Goal: Task Accomplishment & Management: Manage account settings

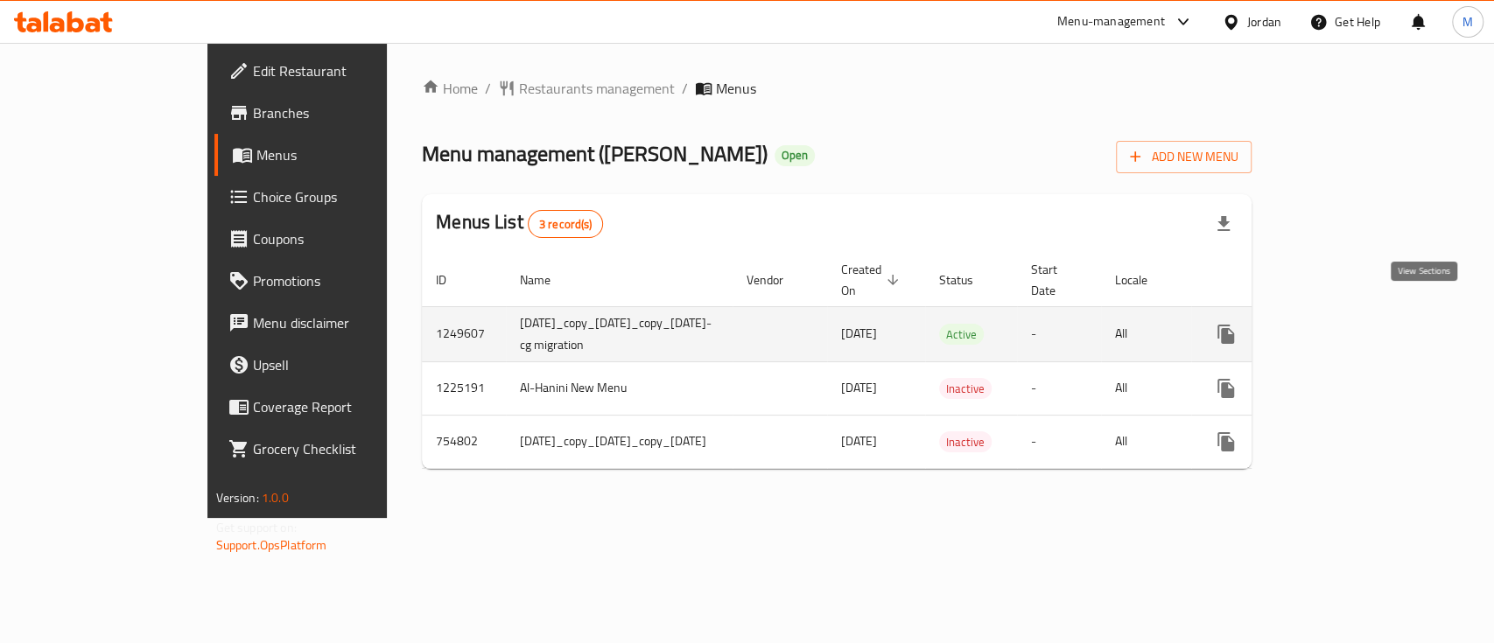
click at [1360, 326] on icon "enhanced table" at bounding box center [1352, 334] width 16 height 16
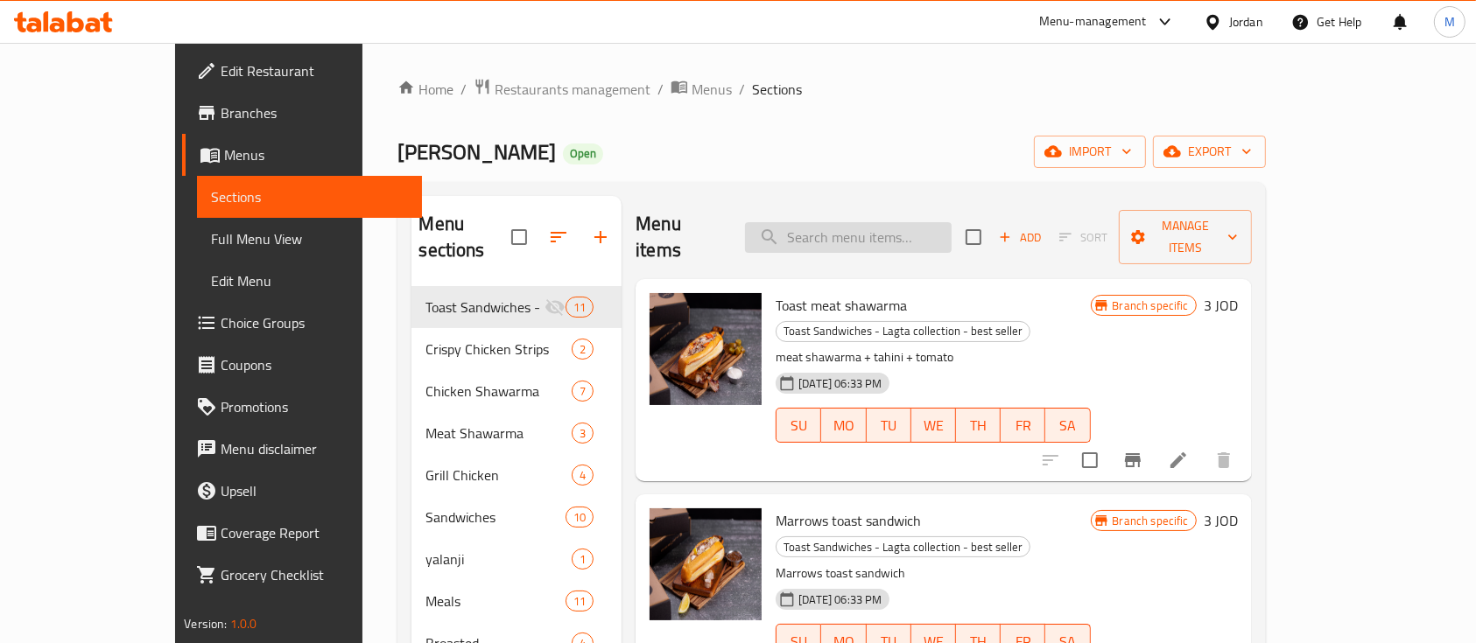
click at [927, 222] on input "search" at bounding box center [848, 237] width 207 height 31
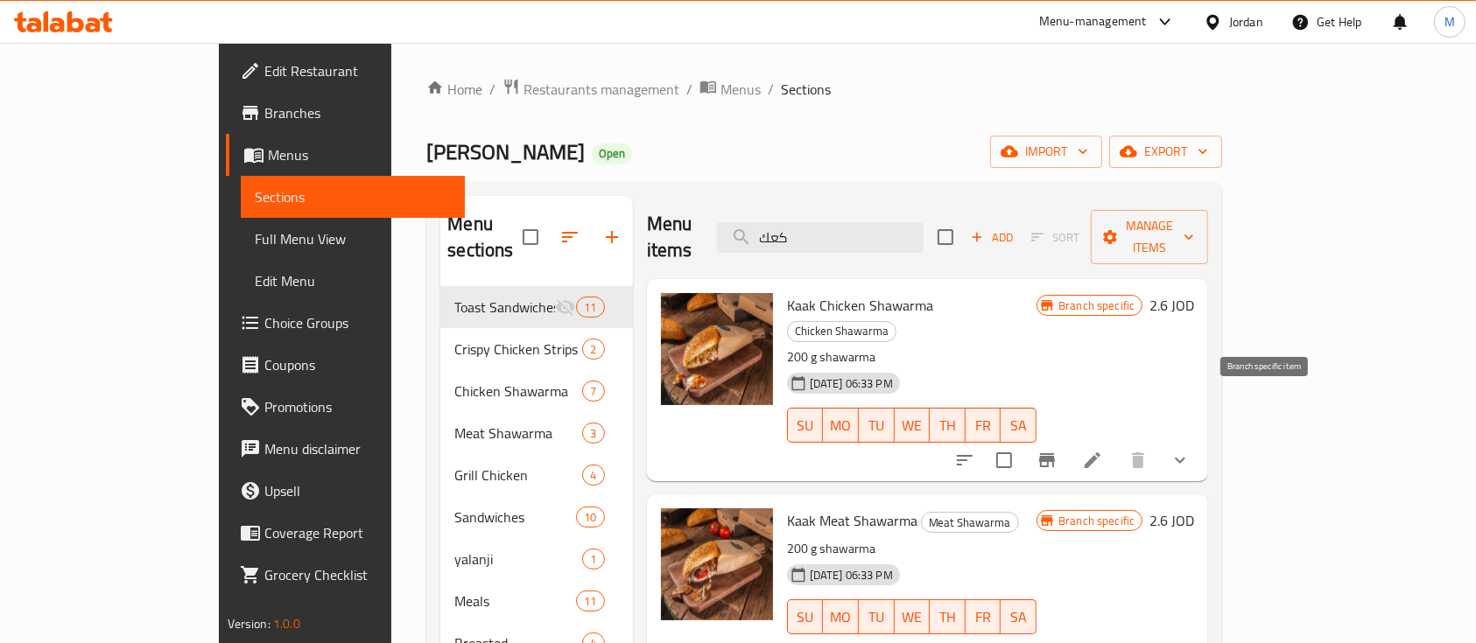
type input "كعك"
click at [1068, 439] on button "Branch-specific-item" at bounding box center [1047, 460] width 42 height 42
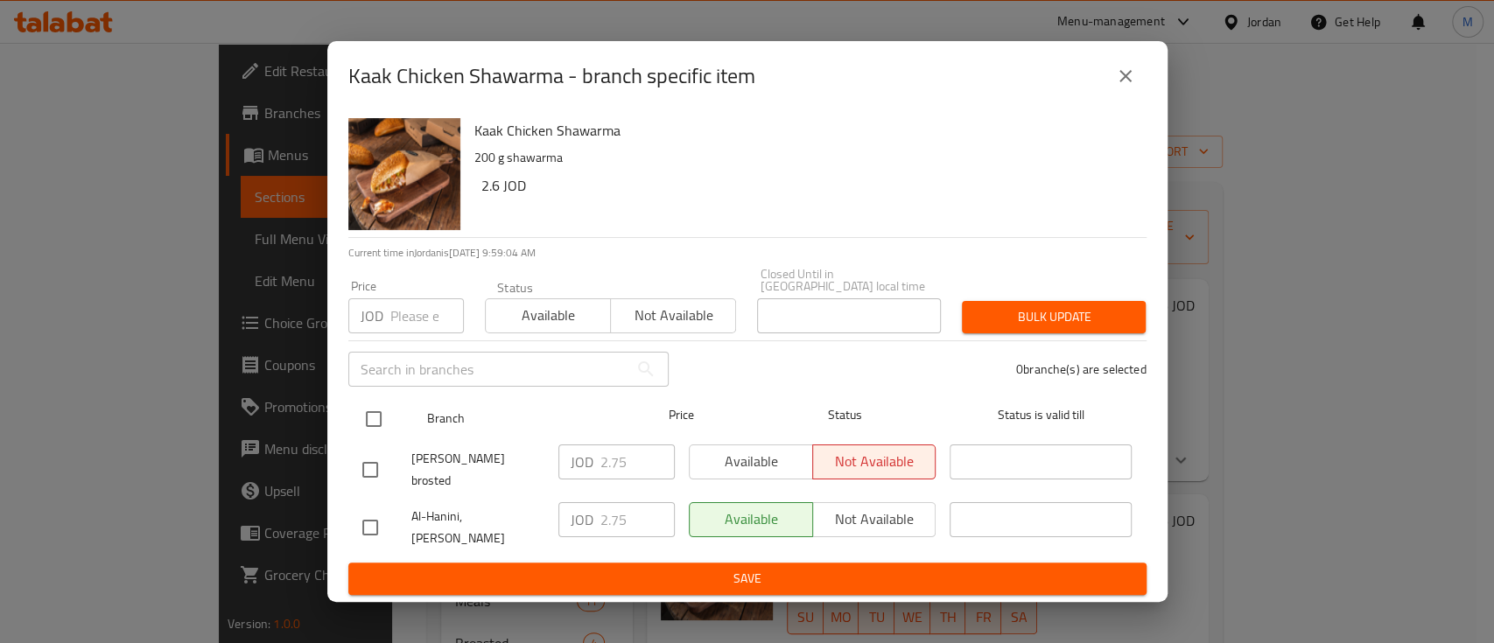
click at [380, 424] on input "checkbox" at bounding box center [373, 419] width 37 height 37
checkbox input "true"
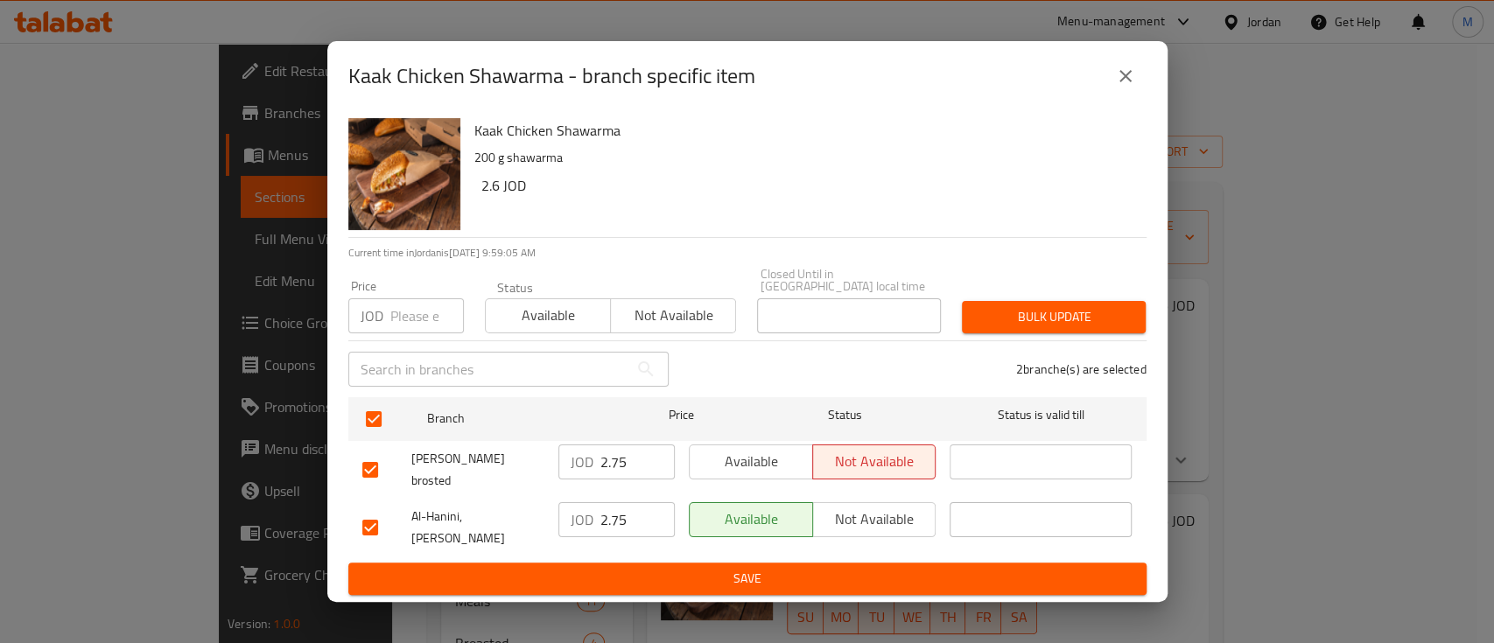
drag, startPoint x: 889, startPoint y: 513, endPoint x: 1009, endPoint y: 537, distance: 122.2
click at [889, 513] on span "Not available" at bounding box center [874, 519] width 109 height 25
click at [1028, 320] on span "Bulk update" at bounding box center [1054, 317] width 156 height 22
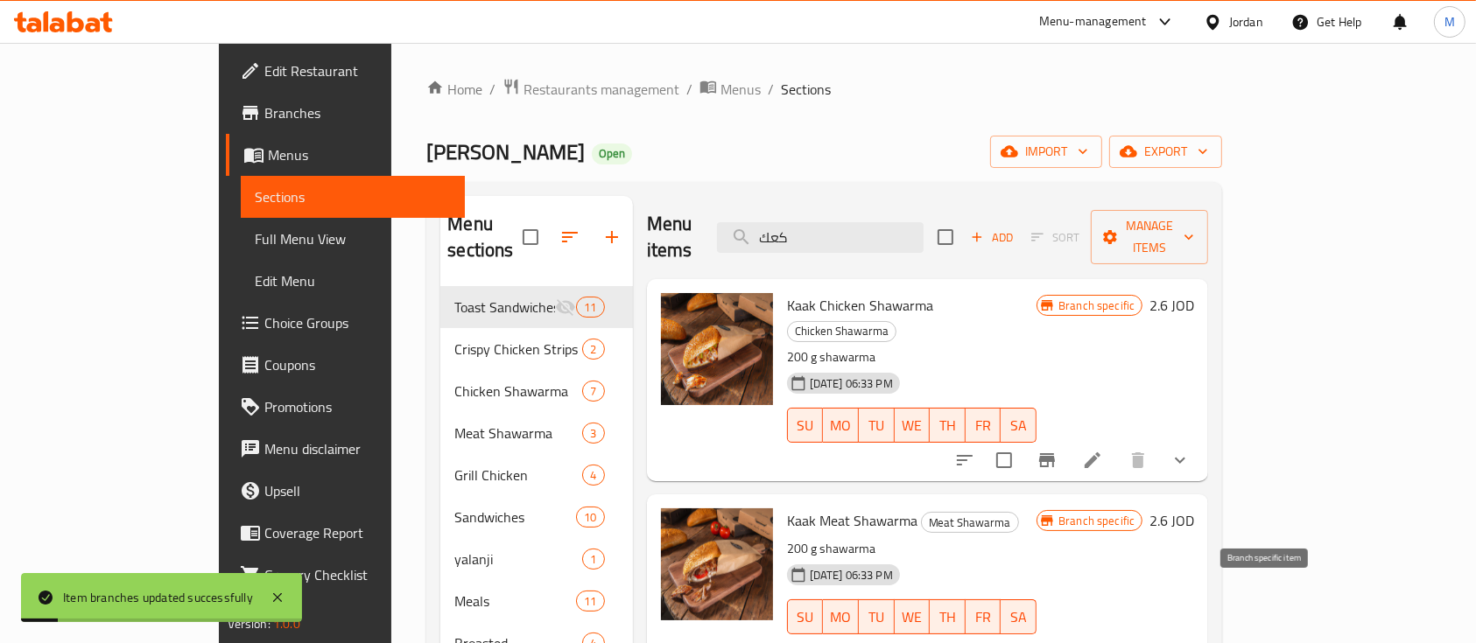
click at [1055, 642] on icon "Branch-specific-item" at bounding box center [1047, 652] width 16 height 14
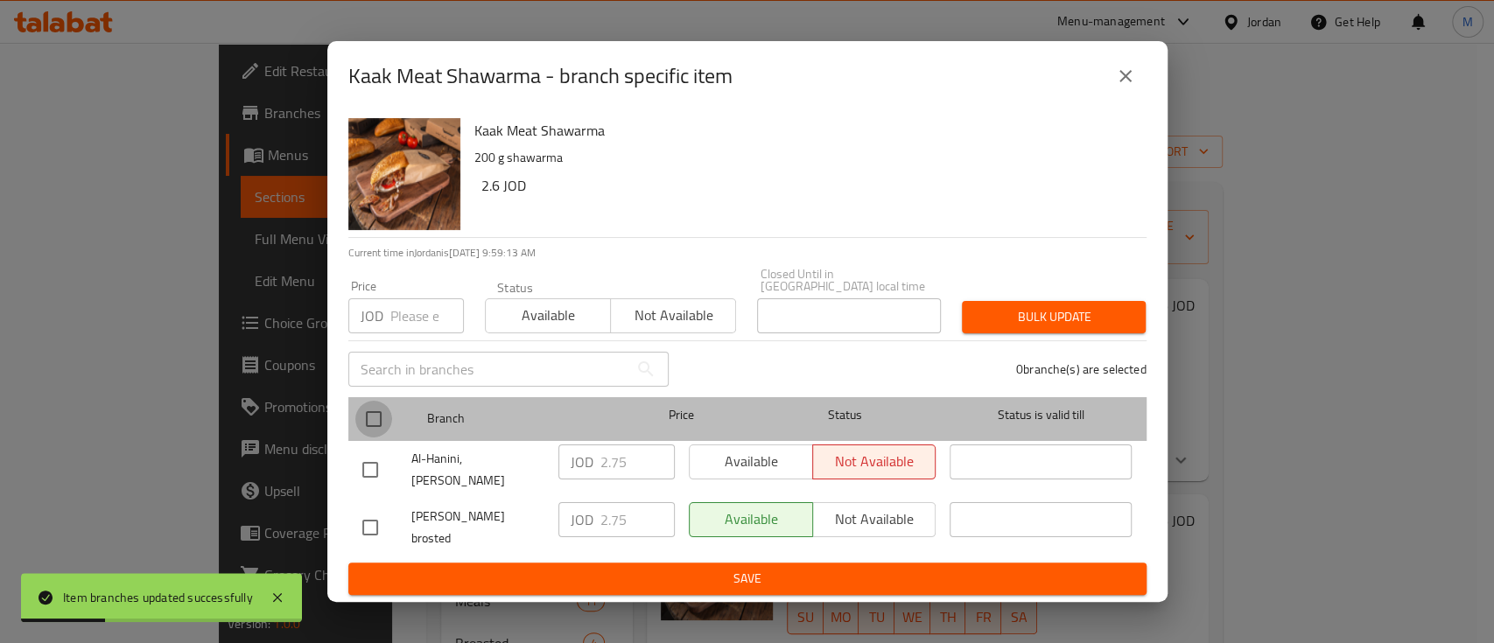
click at [364, 429] on input "checkbox" at bounding box center [373, 419] width 37 height 37
checkbox input "true"
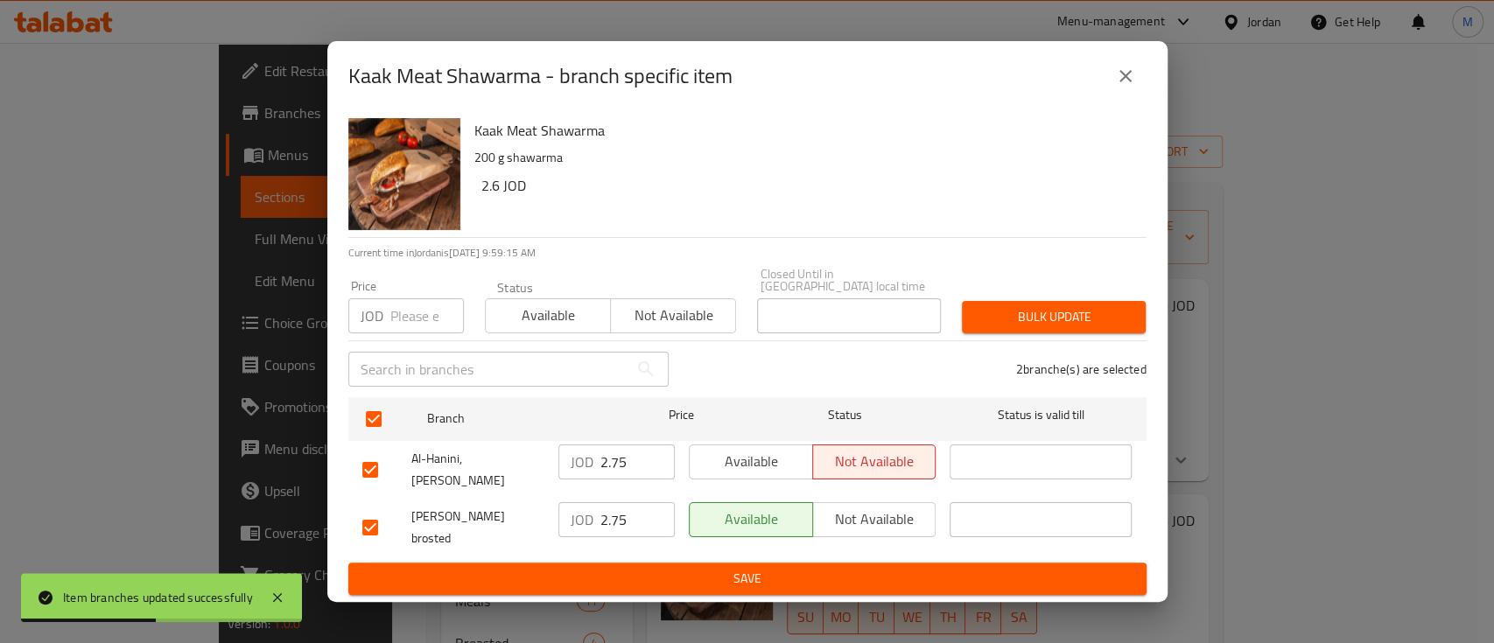
click at [877, 507] on span "Not available" at bounding box center [874, 519] width 109 height 25
click at [666, 320] on span "Not available" at bounding box center [673, 315] width 111 height 25
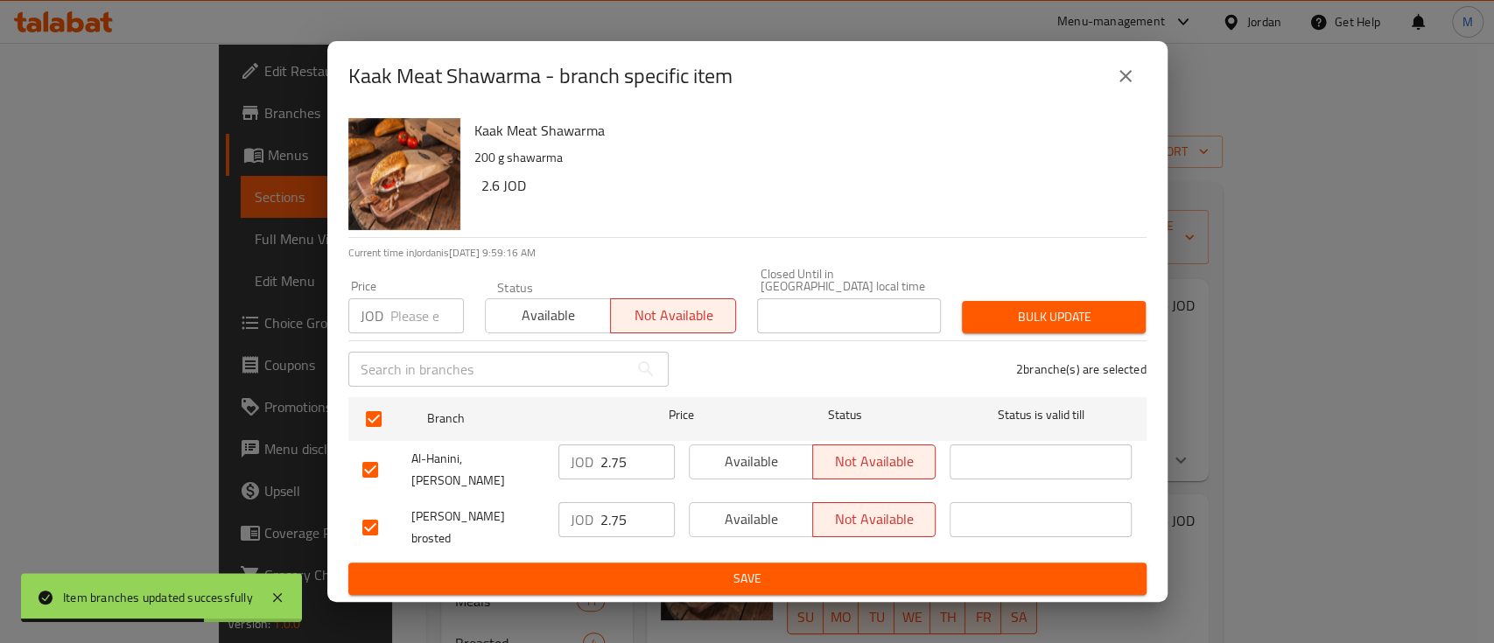
click at [1019, 324] on span "Bulk update" at bounding box center [1054, 317] width 156 height 22
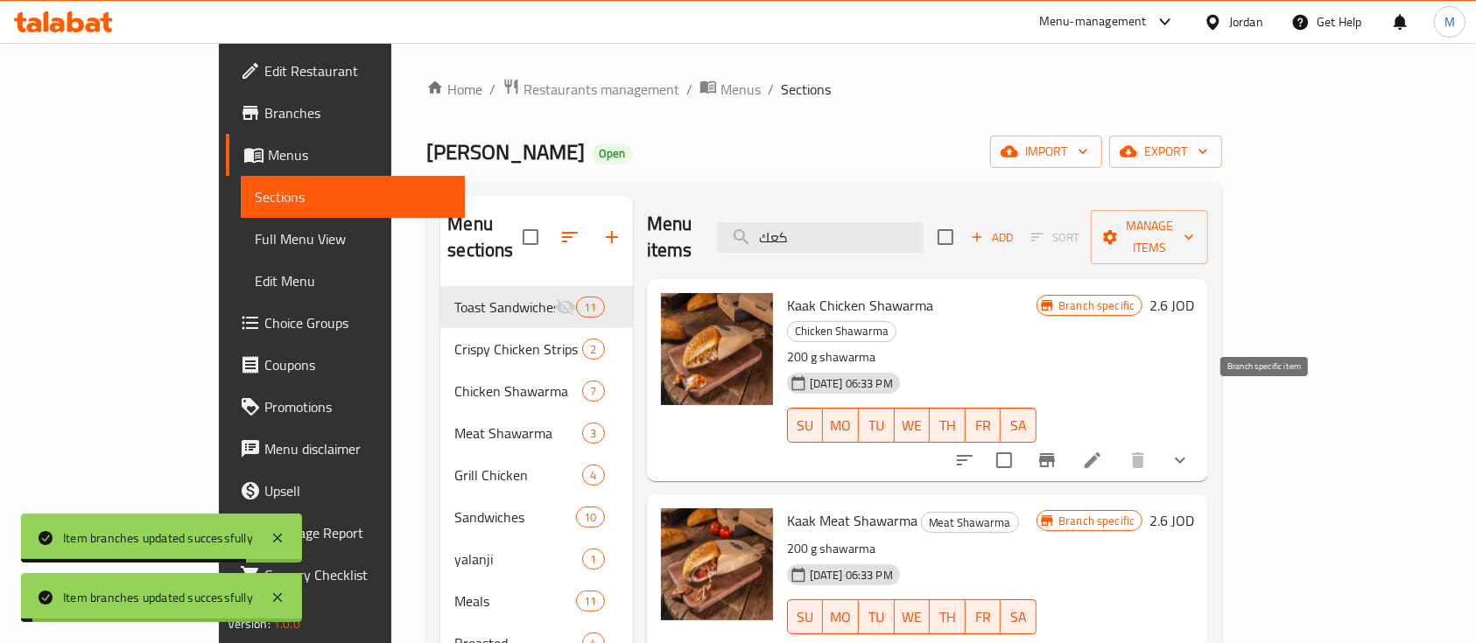
click at [1057, 450] on icon "Branch-specific-item" at bounding box center [1046, 460] width 21 height 21
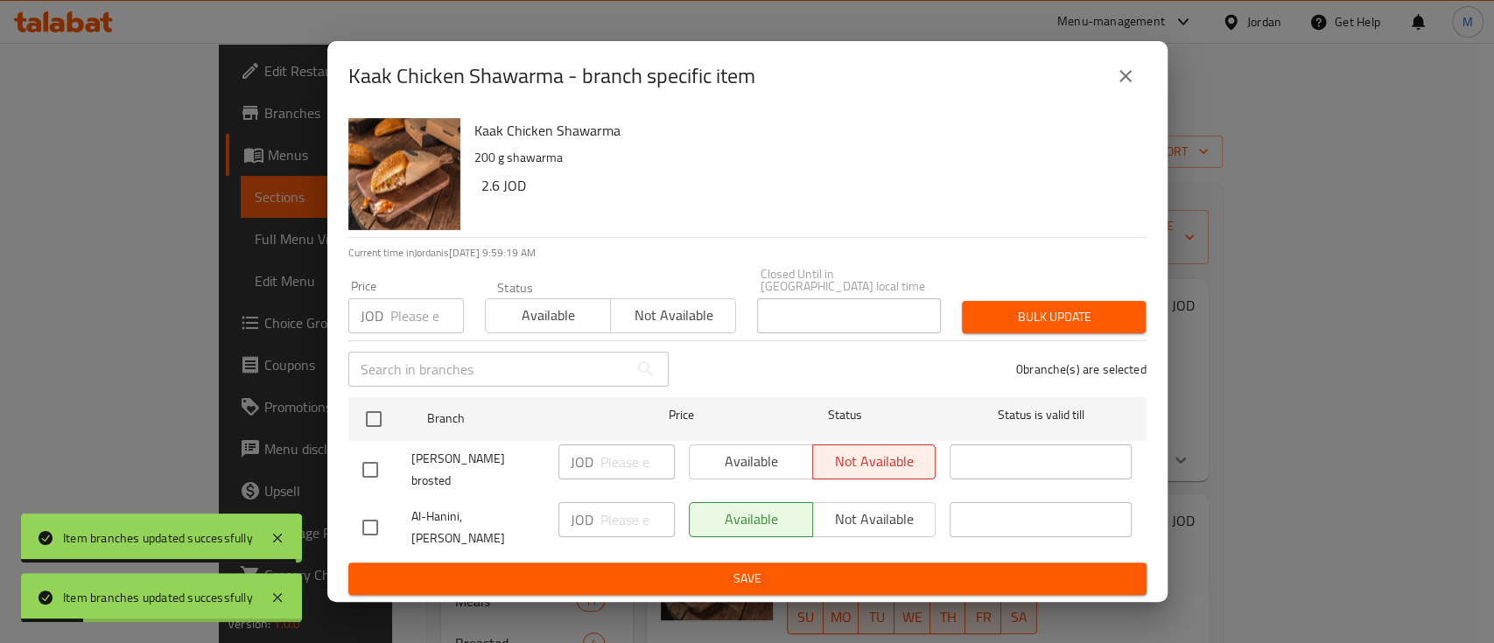
click at [658, 319] on span "Not available" at bounding box center [673, 315] width 111 height 25
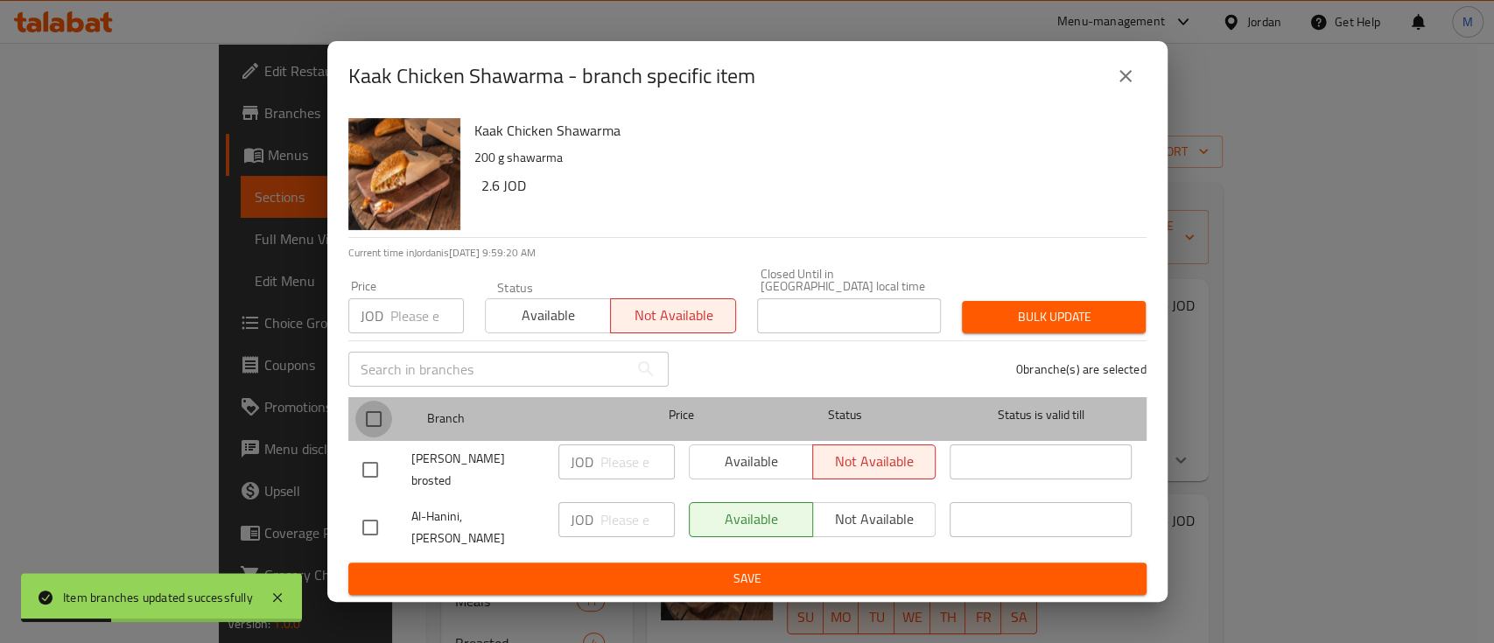
click at [378, 424] on input "checkbox" at bounding box center [373, 419] width 37 height 37
checkbox input "true"
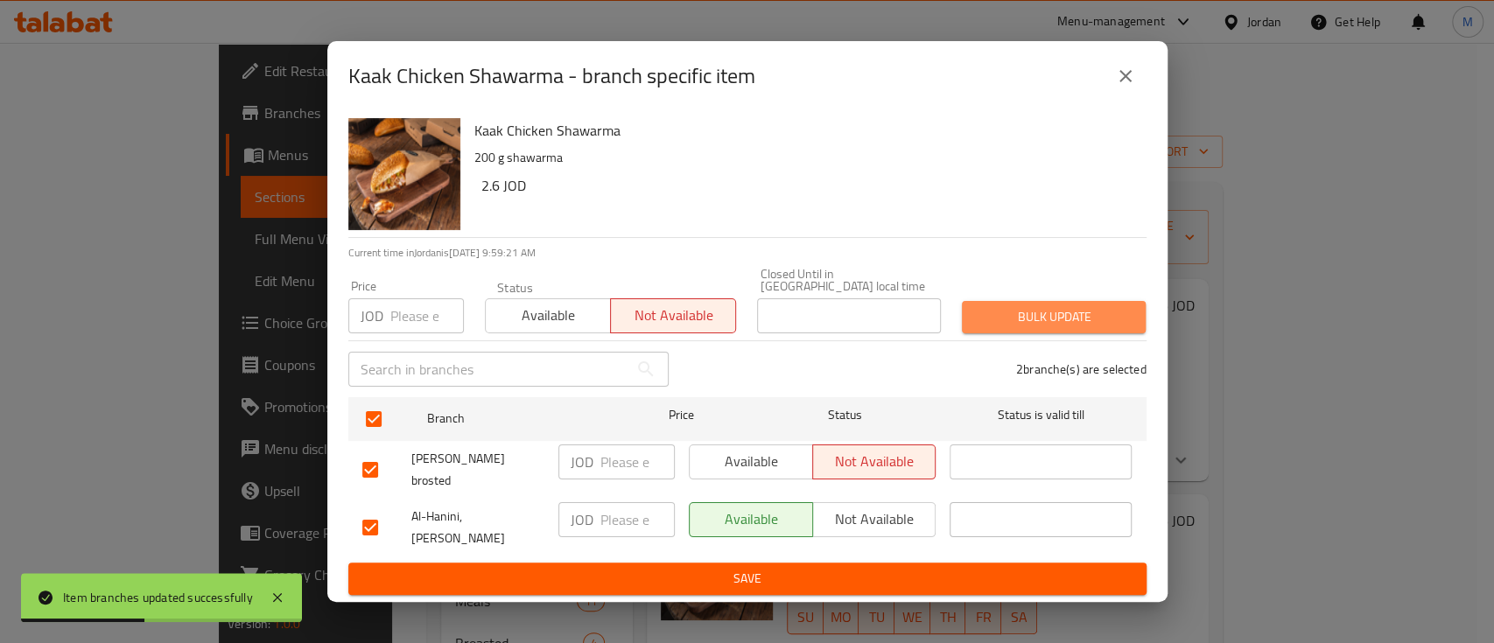
click at [1039, 328] on span "Bulk update" at bounding box center [1054, 317] width 156 height 22
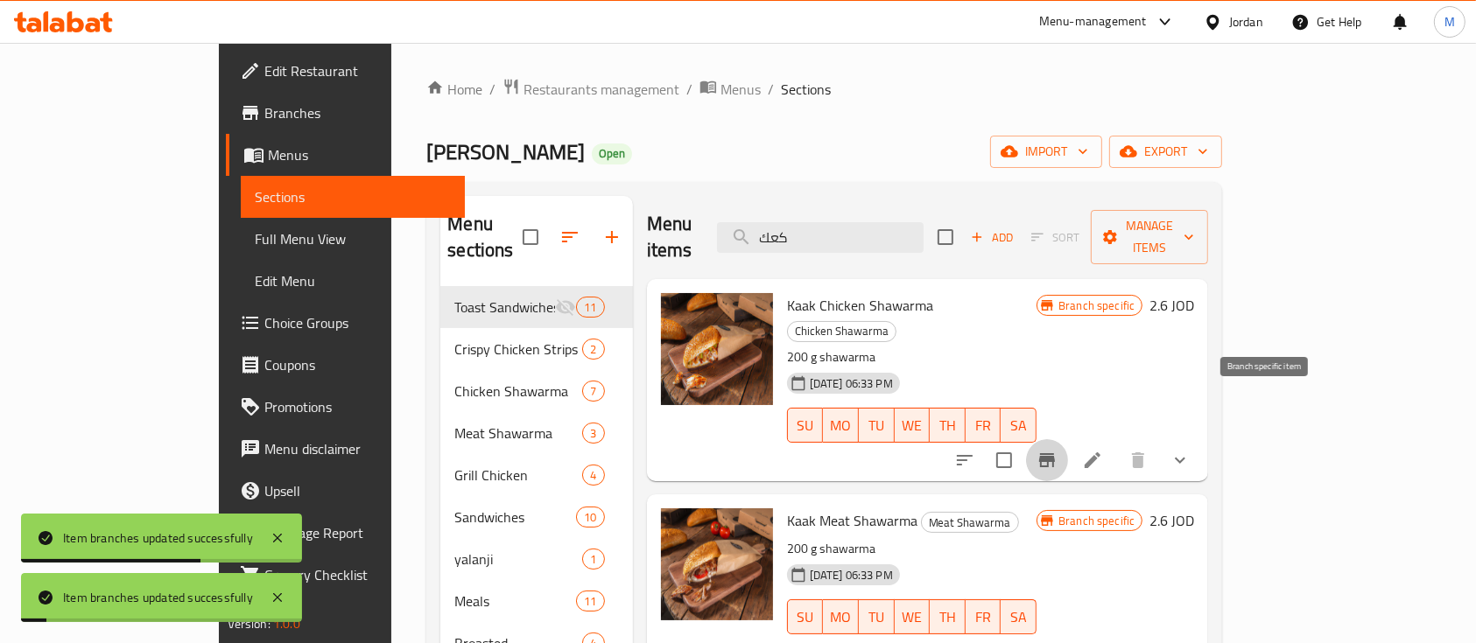
click at [1055, 453] on icon "Branch-specific-item" at bounding box center [1047, 460] width 16 height 14
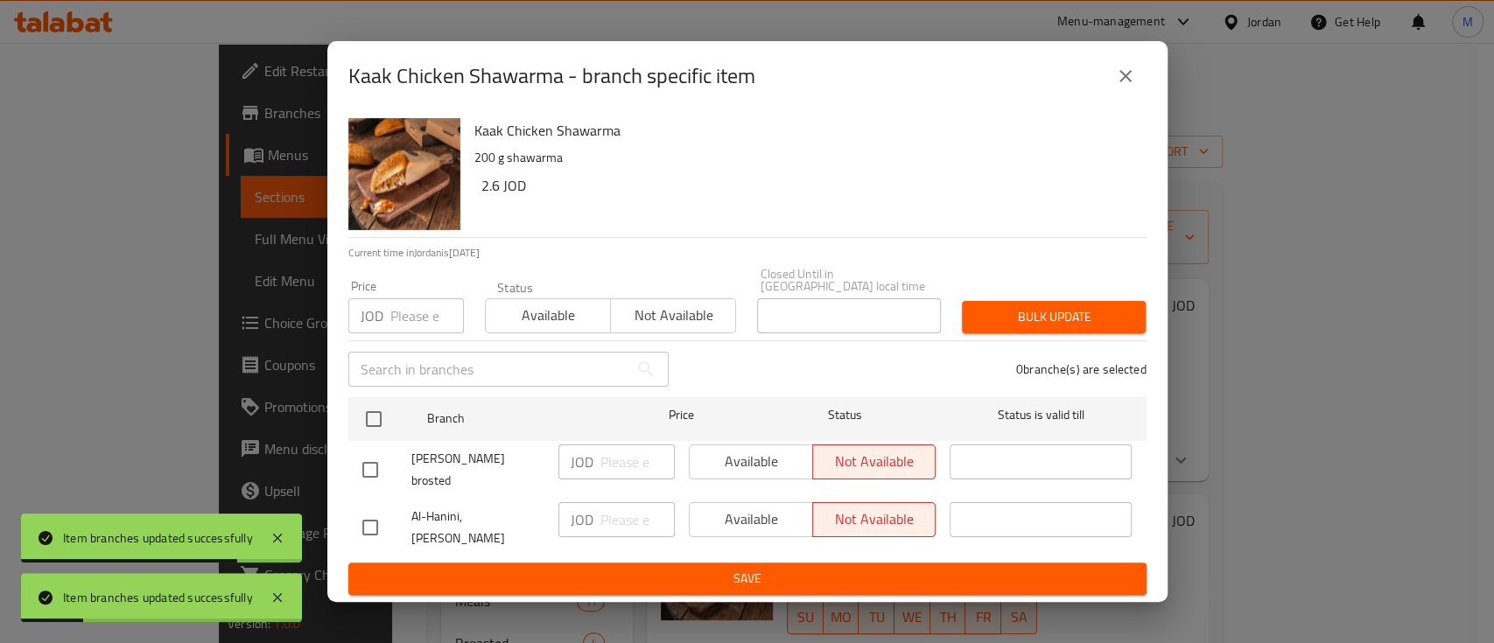
click at [1130, 82] on icon "close" at bounding box center [1125, 76] width 12 height 12
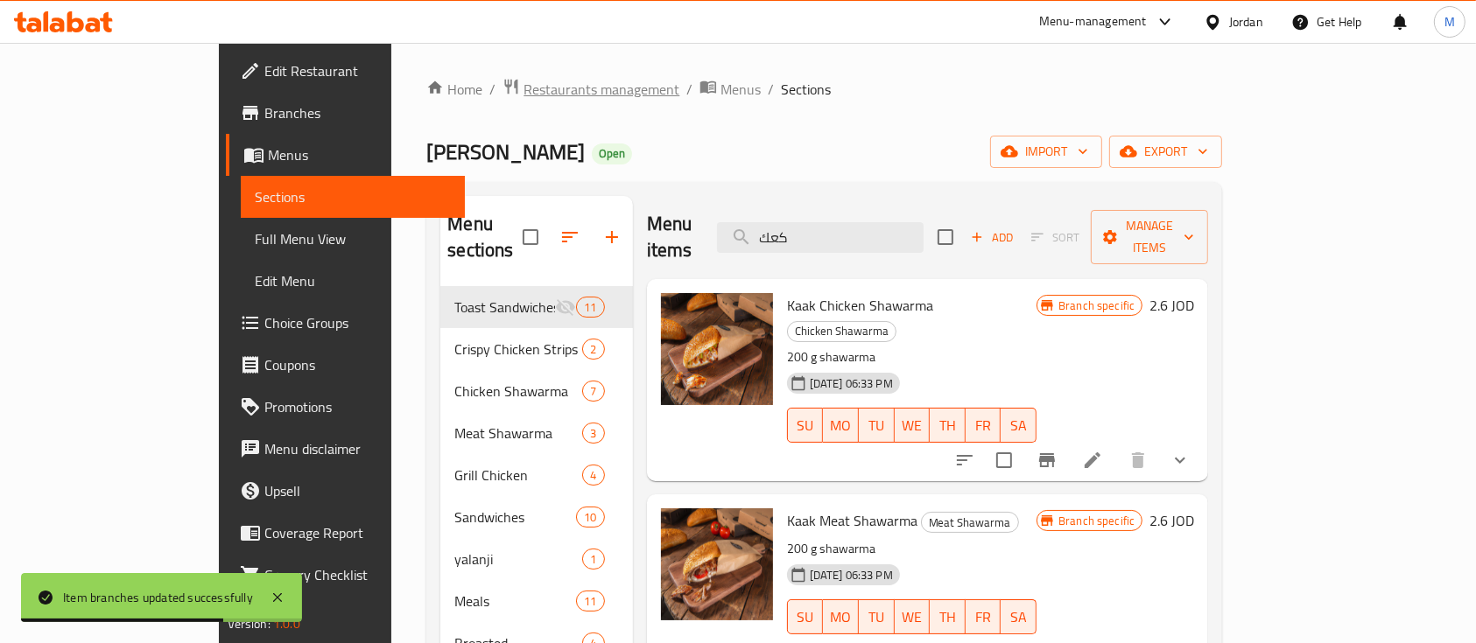
click at [523, 90] on span "Restaurants management" at bounding box center [601, 89] width 156 height 21
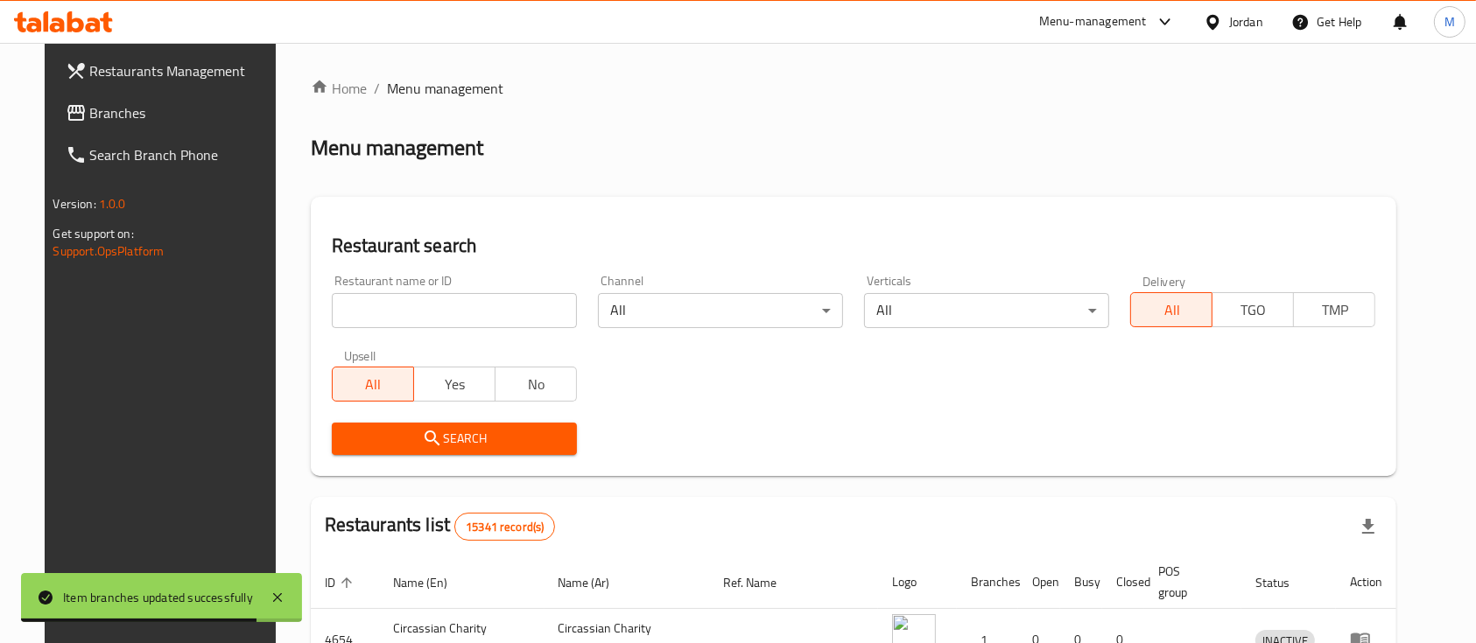
click at [102, 101] on link "Branches" at bounding box center [172, 113] width 240 height 42
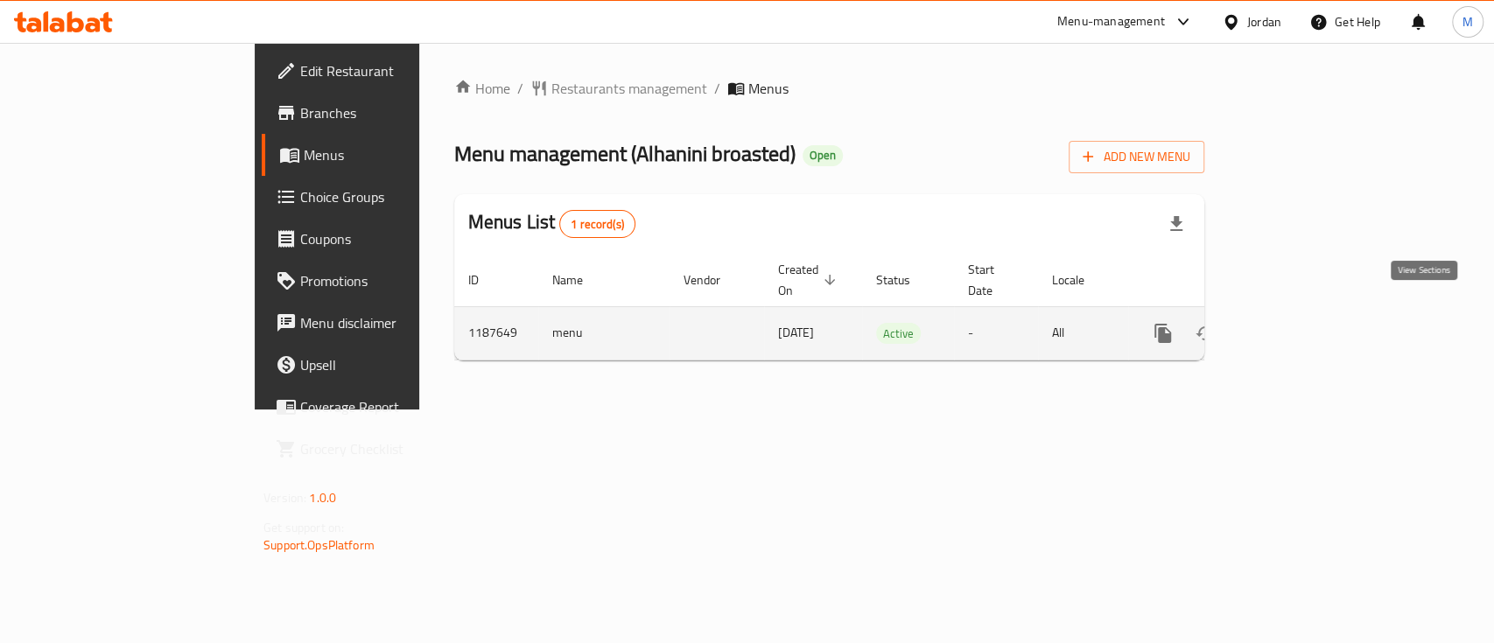
click at [1300, 323] on icon "enhanced table" at bounding box center [1289, 333] width 21 height 21
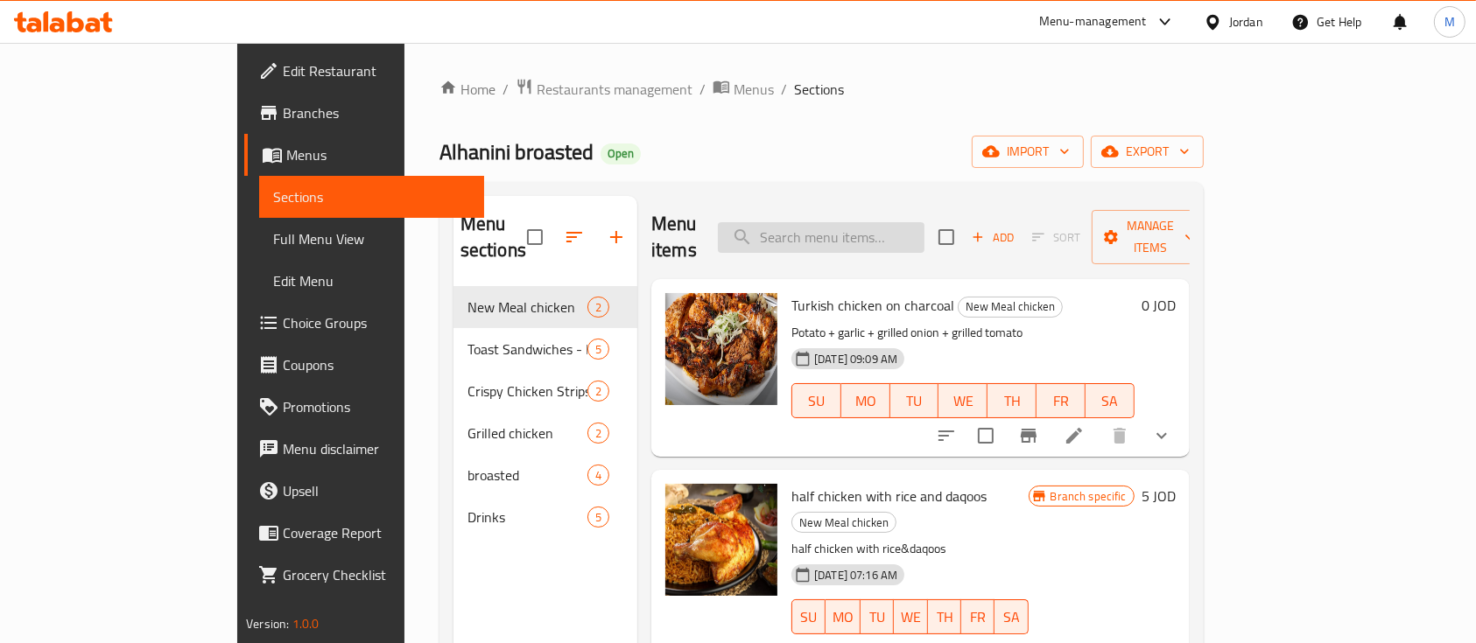
click at [868, 231] on input "search" at bounding box center [821, 237] width 207 height 31
type input "كعك"
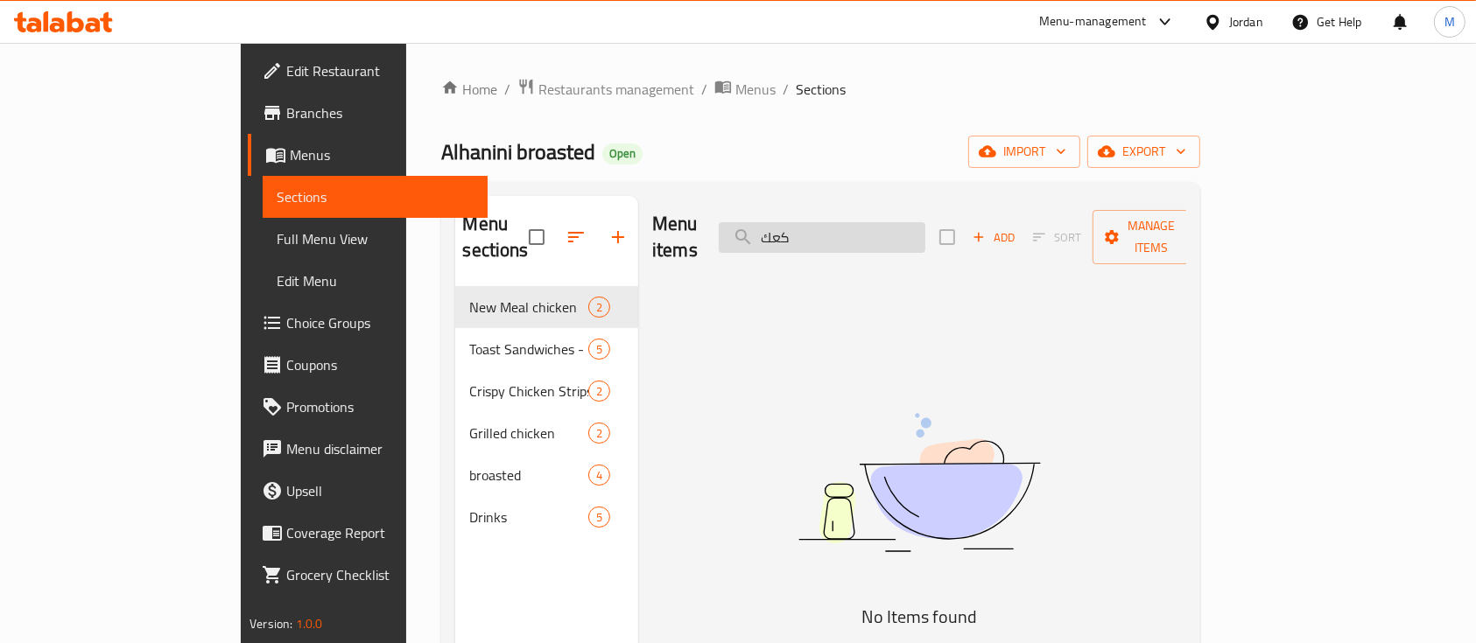
drag, startPoint x: 906, startPoint y: 228, endPoint x: 805, endPoint y: 236, distance: 101.0
click at [805, 236] on input "كعك" at bounding box center [822, 237] width 207 height 31
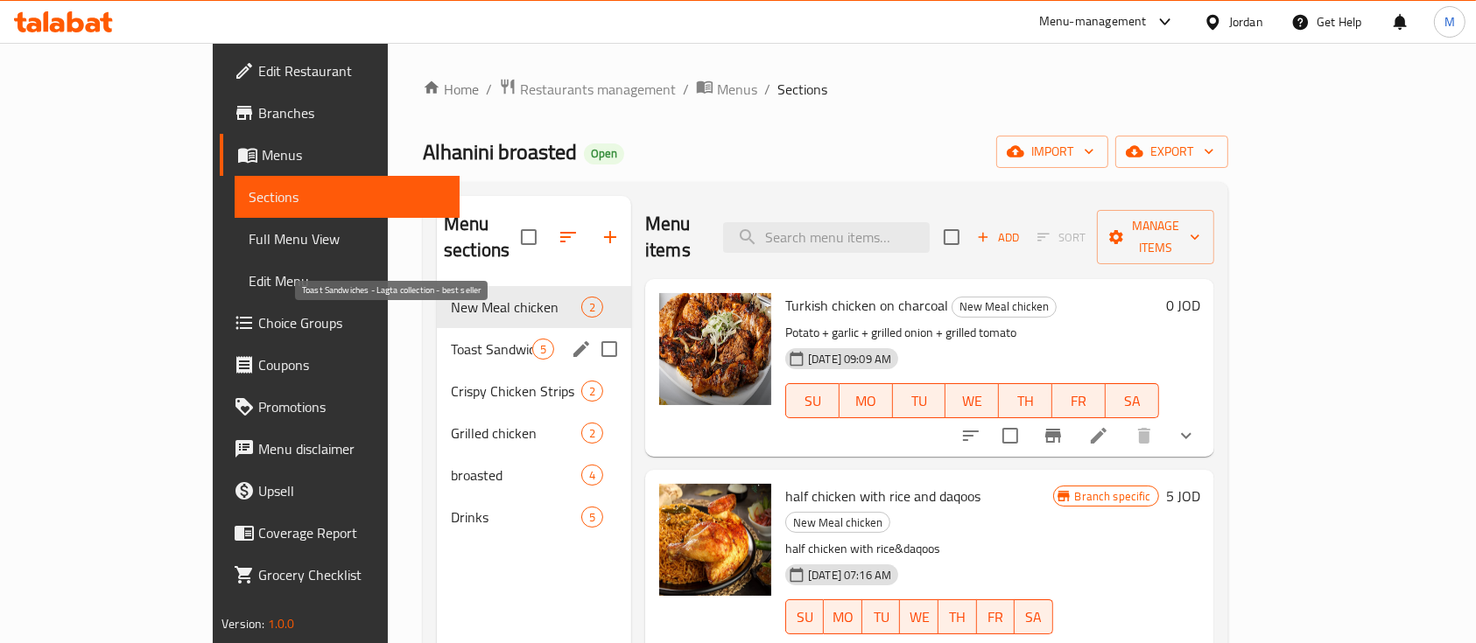
click at [451, 339] on span "Toast Sandwiches - Lagta collection - best seller" at bounding box center [491, 349] width 81 height 21
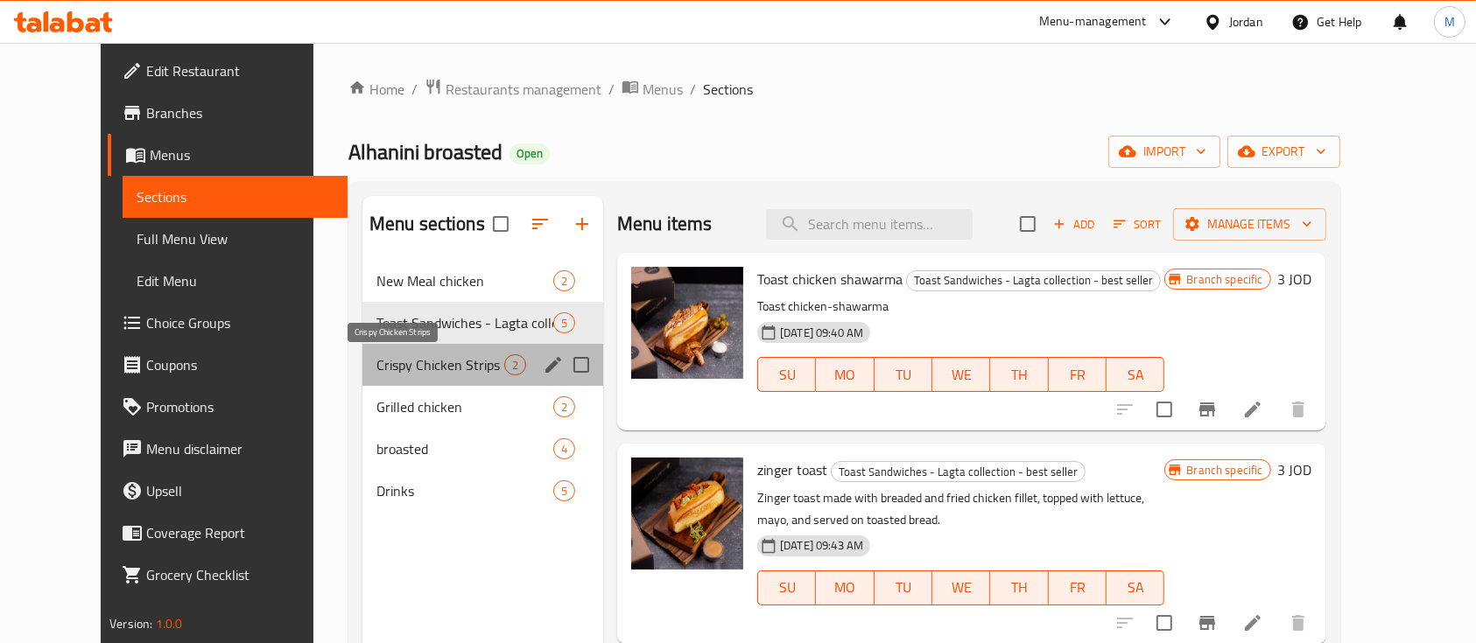
click at [392, 357] on span "Crispy Chicken Strips" at bounding box center [440, 364] width 128 height 21
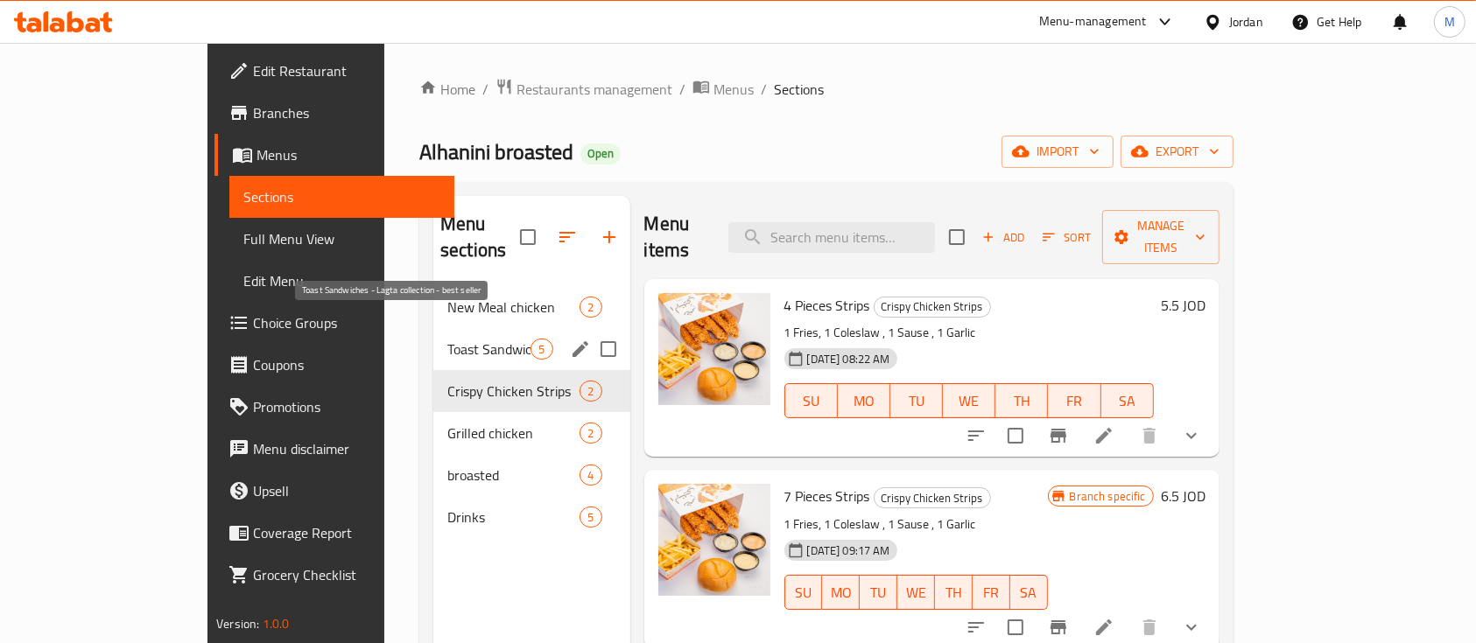
click at [447, 339] on span "Toast Sandwiches - Lagta collection - best seller" at bounding box center [488, 349] width 83 height 21
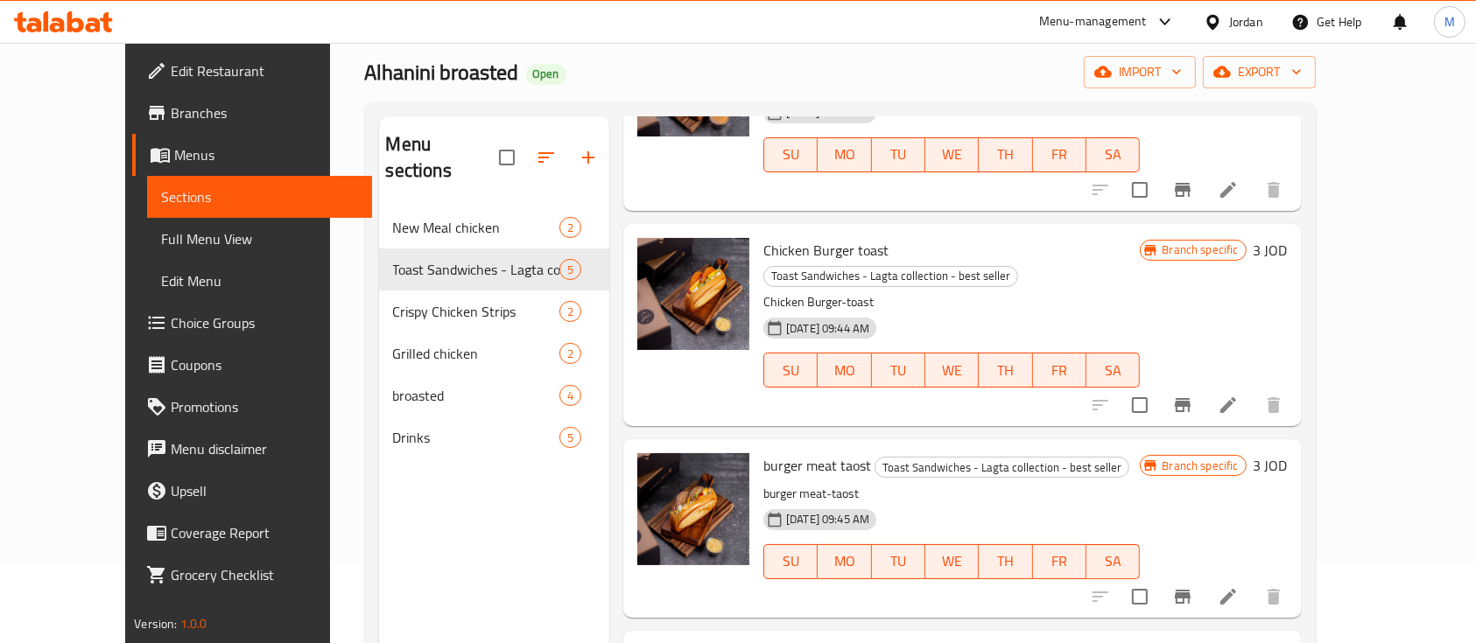
scroll to position [116, 0]
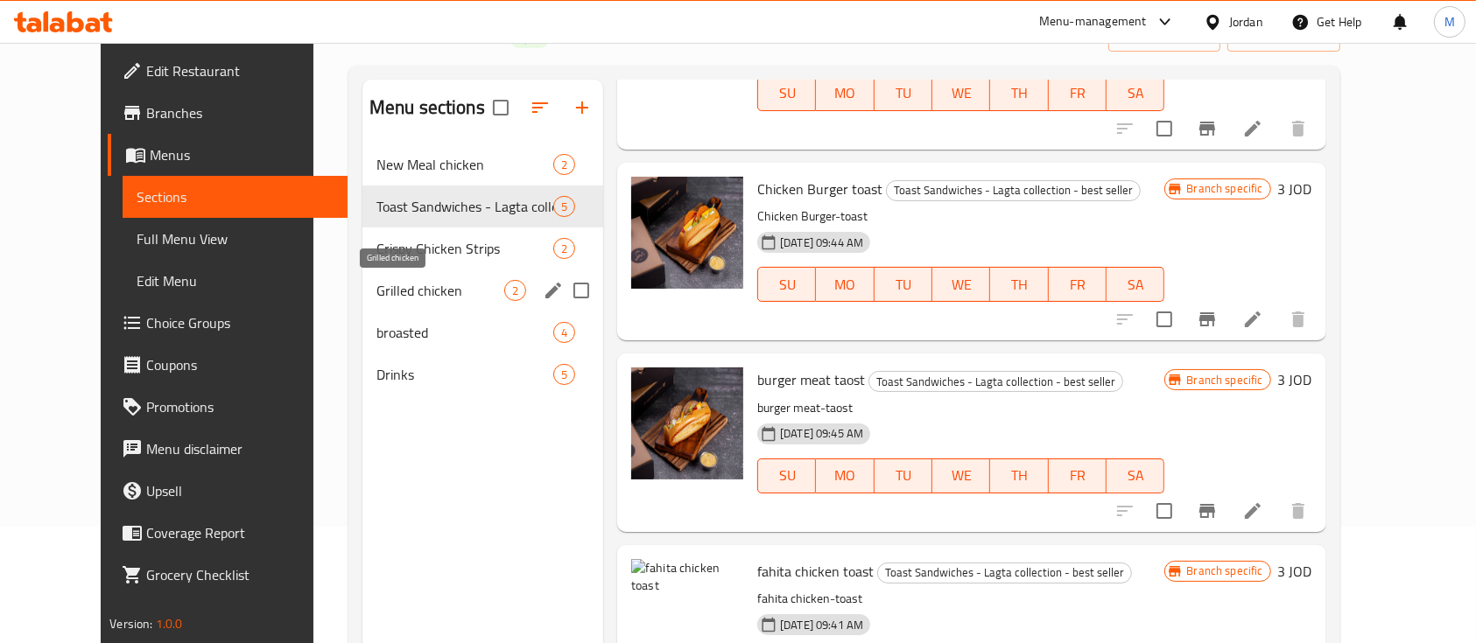
click at [376, 291] on span "Grilled chicken" at bounding box center [440, 290] width 128 height 21
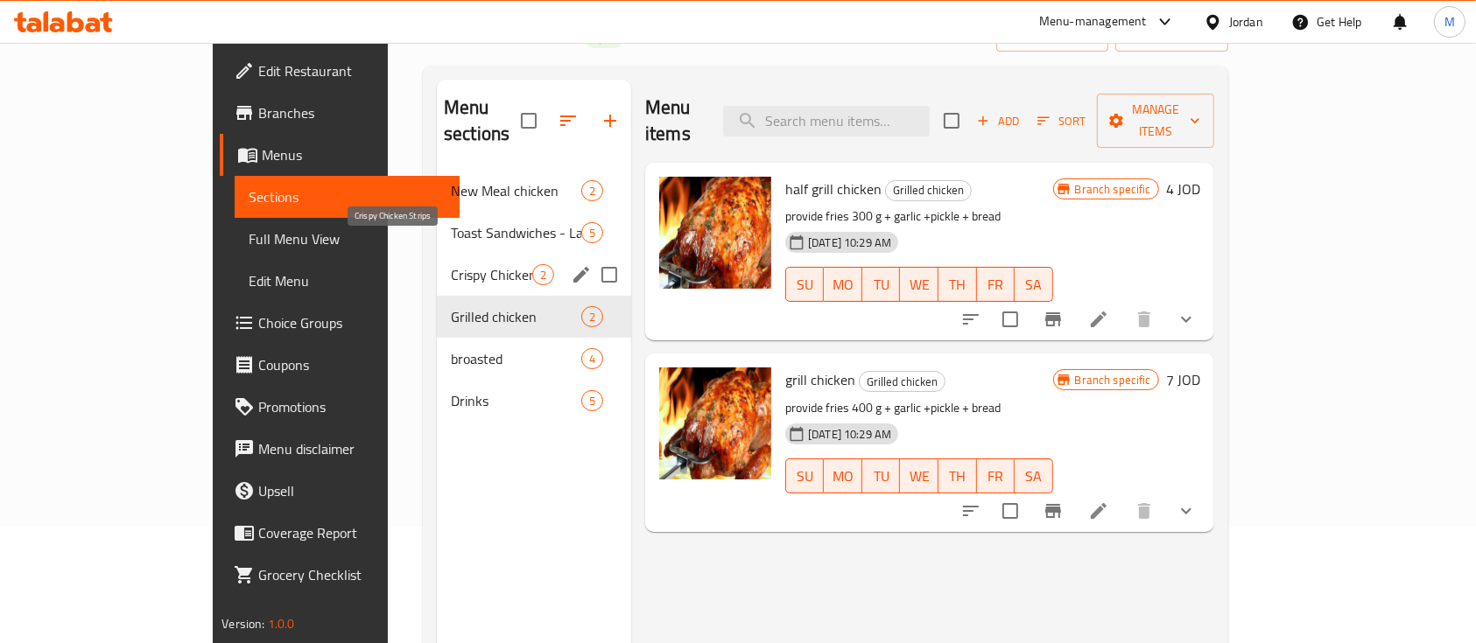
click at [451, 264] on span "Crispy Chicken Strips" at bounding box center [491, 274] width 81 height 21
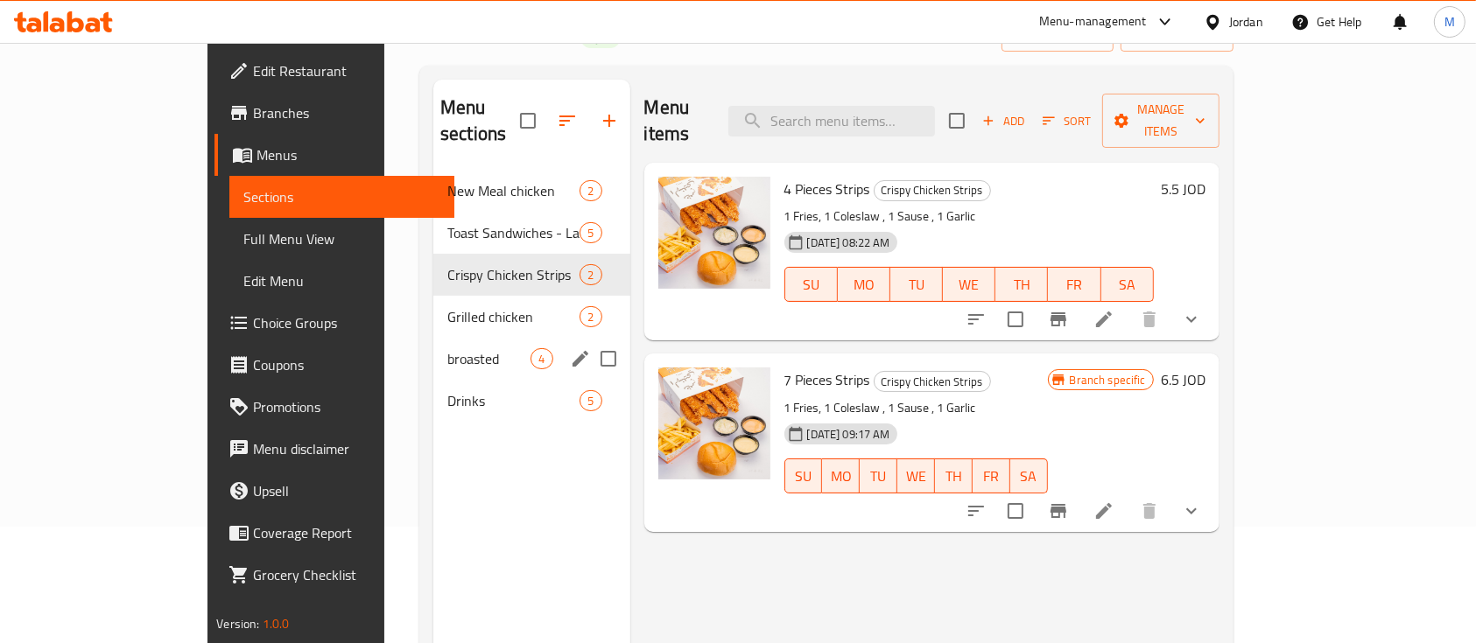
click at [433, 338] on div "broasted 4" at bounding box center [531, 359] width 196 height 42
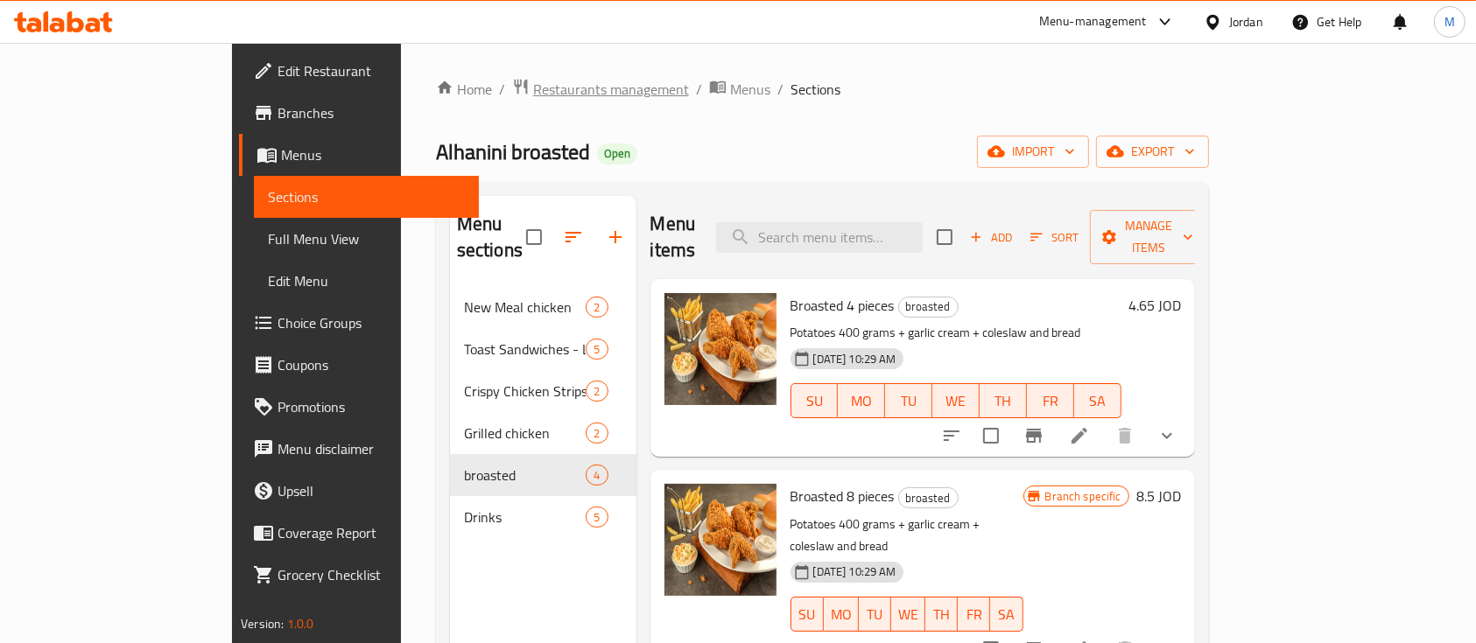
click at [533, 93] on span "Restaurants management" at bounding box center [611, 89] width 156 height 21
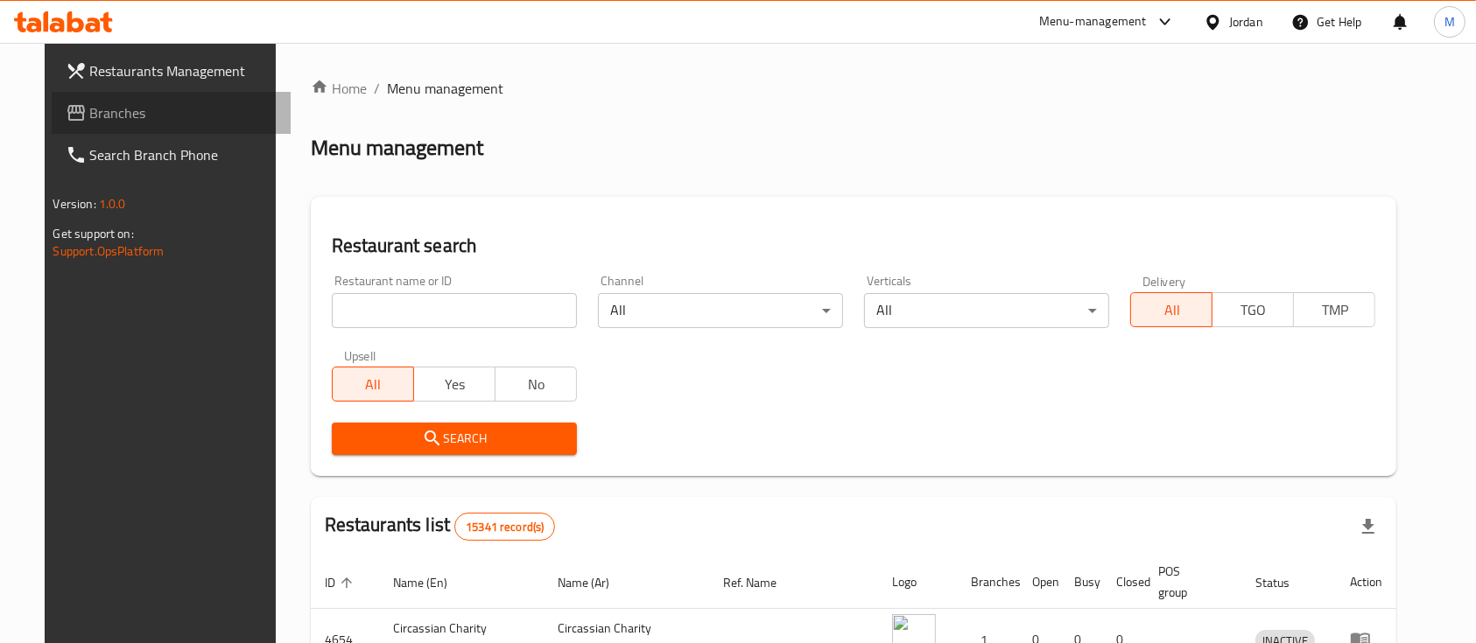
click at [90, 123] on span "Branches" at bounding box center [183, 112] width 187 height 21
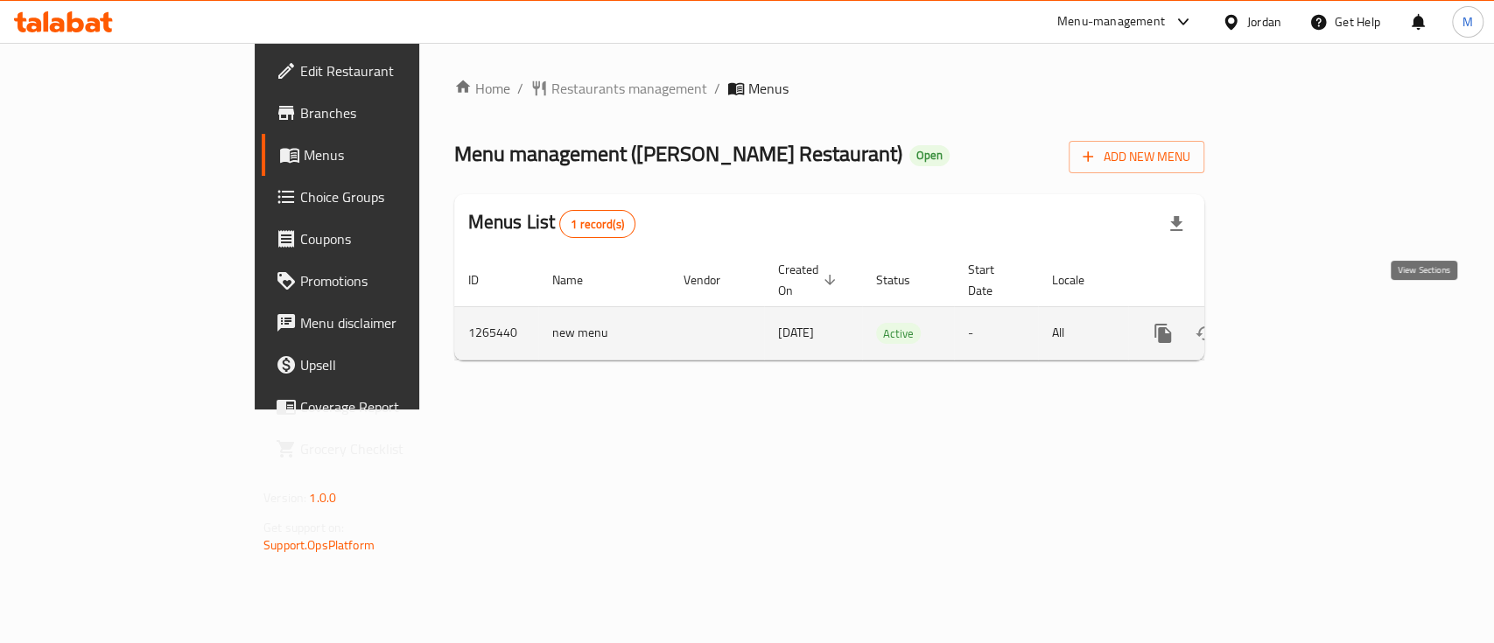
click at [1300, 323] on icon "enhanced table" at bounding box center [1289, 333] width 21 height 21
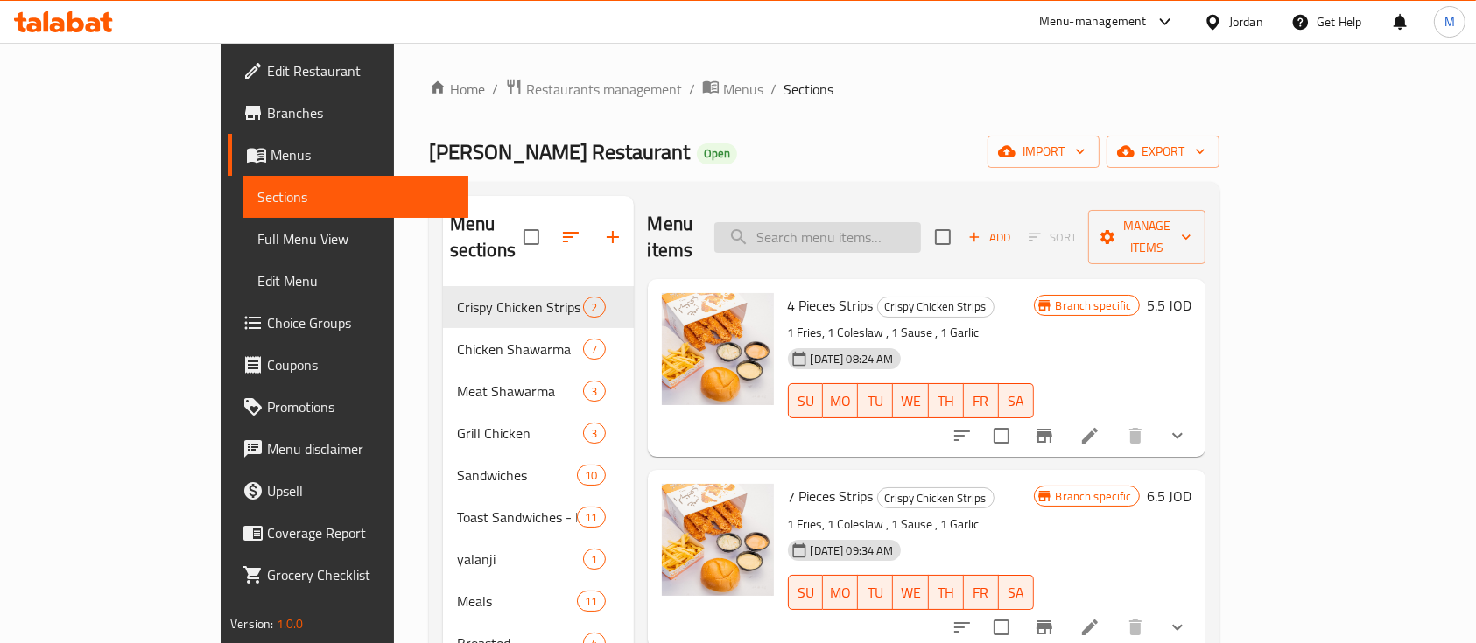
click at [921, 226] on input "search" at bounding box center [817, 237] width 207 height 31
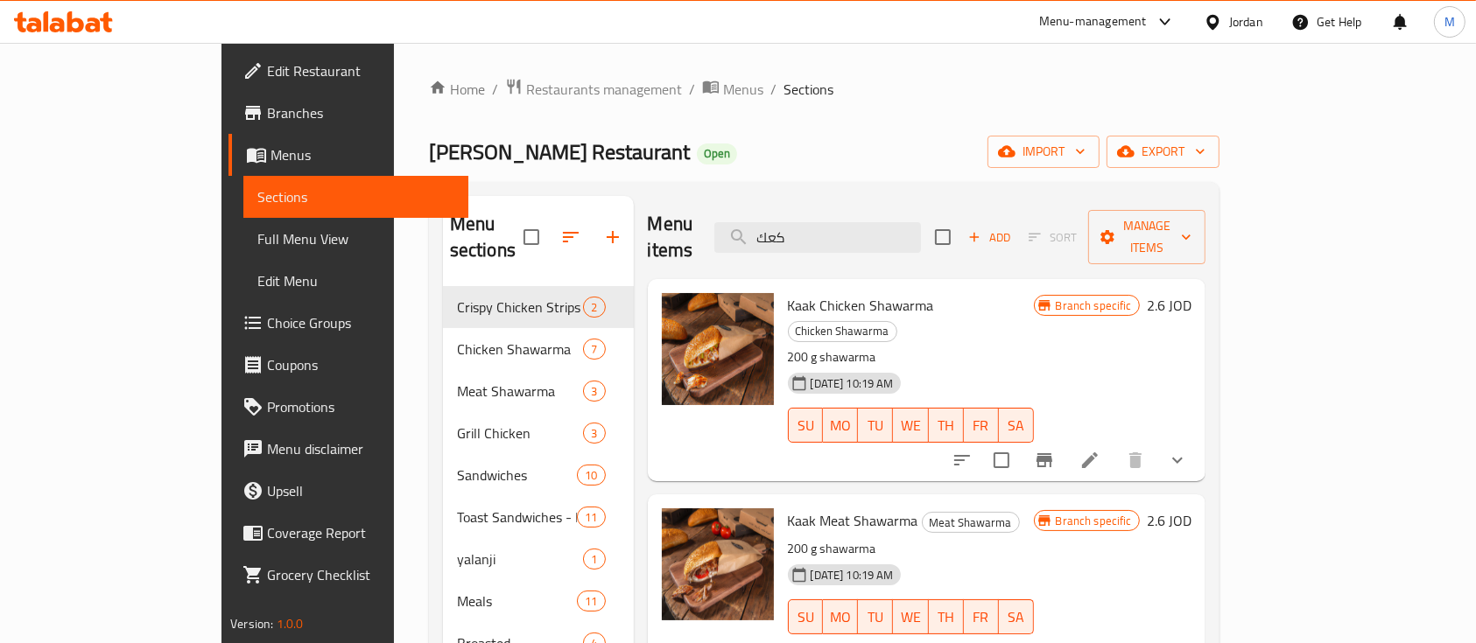
type input "كعك"
click at [1052, 453] on icon "Branch-specific-item" at bounding box center [1044, 460] width 16 height 14
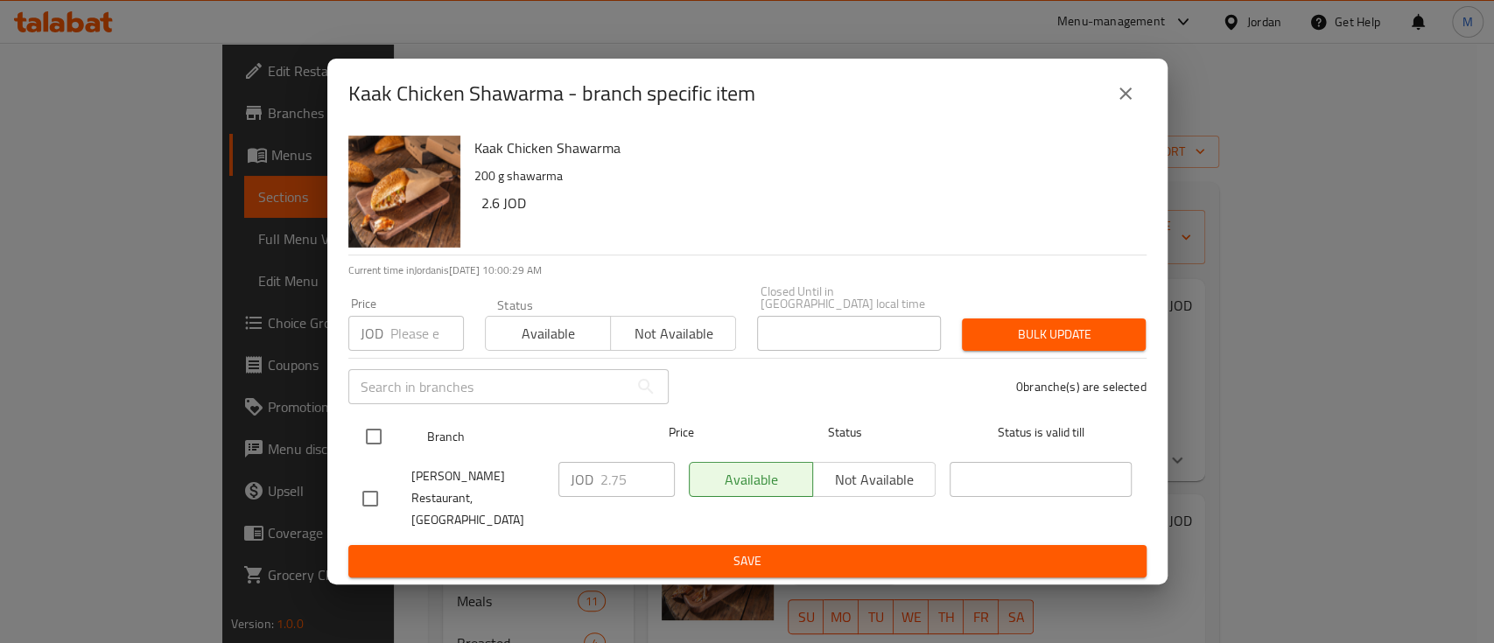
click at [379, 434] on input "checkbox" at bounding box center [373, 436] width 37 height 37
checkbox input "true"
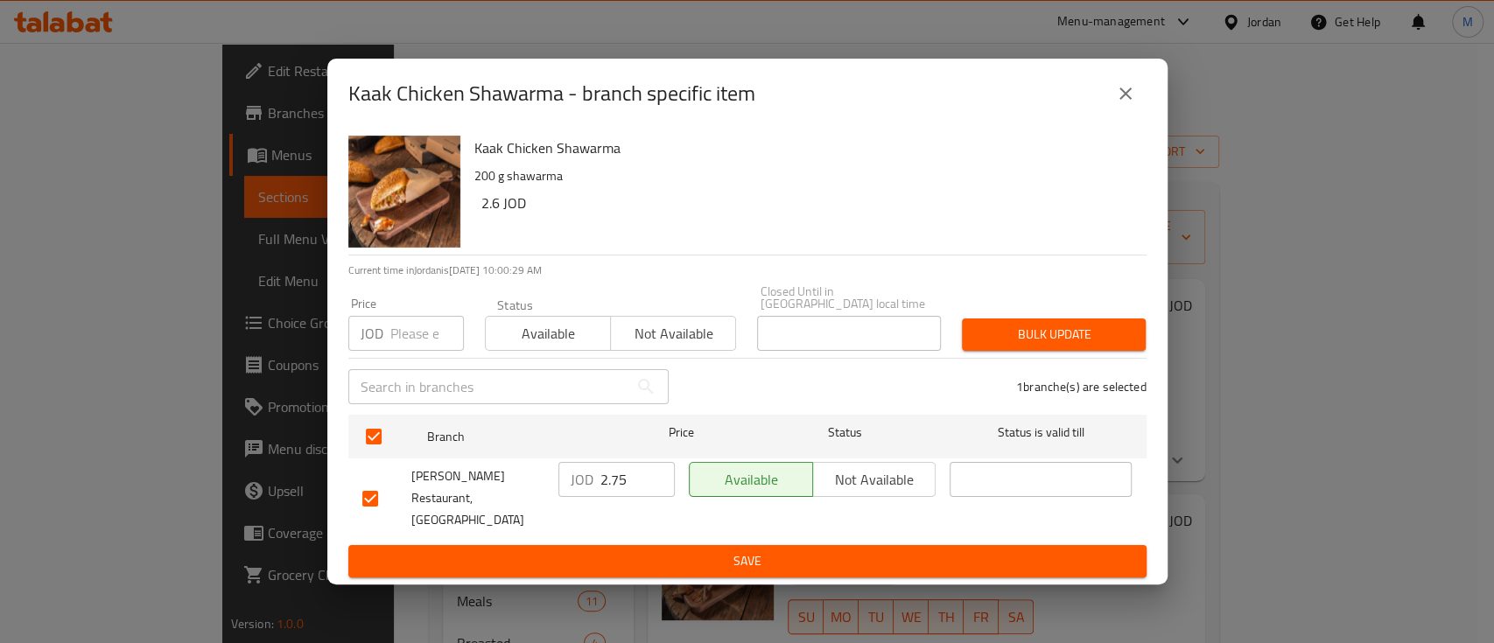
click at [705, 340] on span "Not available" at bounding box center [673, 333] width 111 height 25
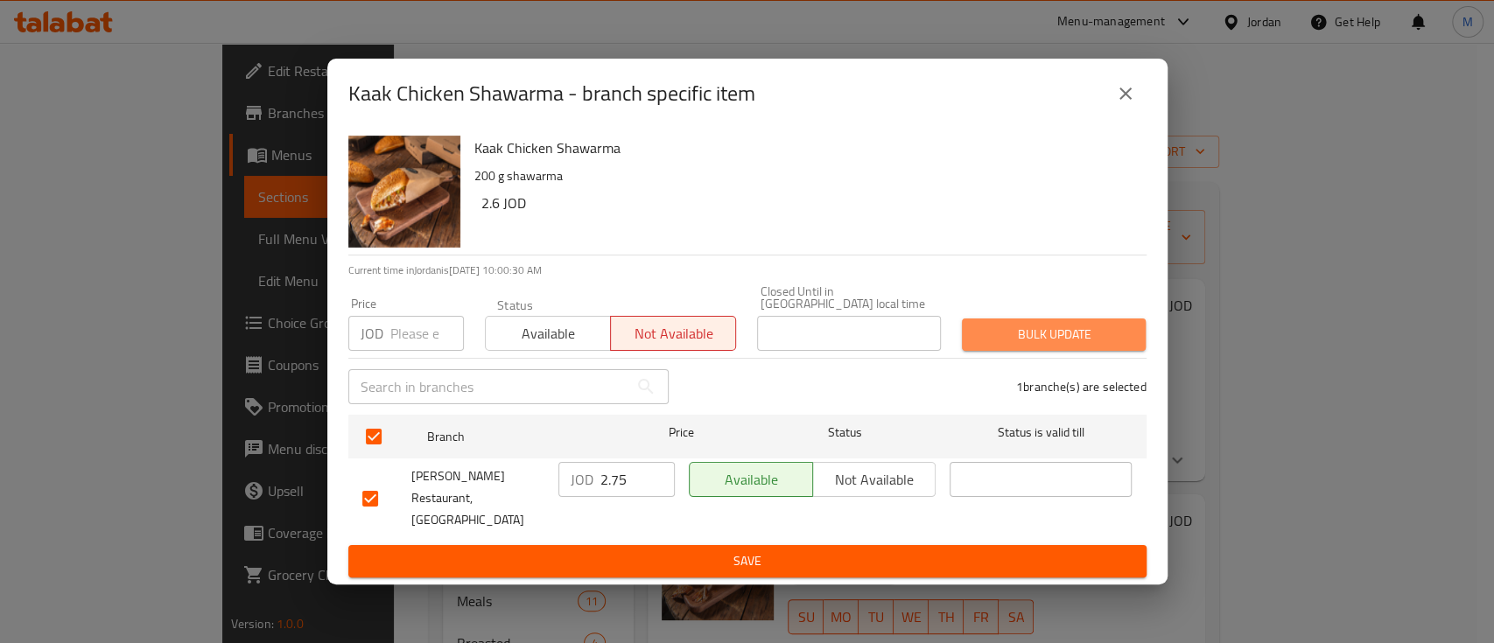
click at [1034, 338] on span "Bulk update" at bounding box center [1054, 335] width 156 height 22
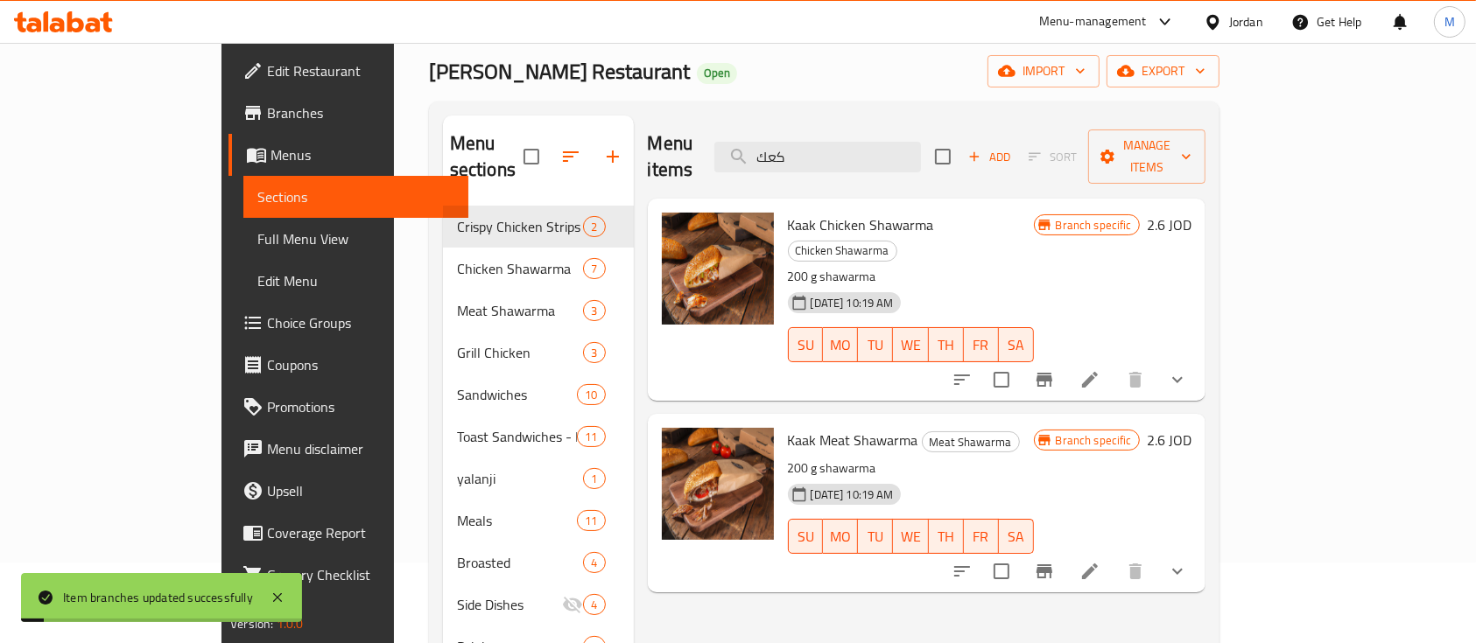
scroll to position [116, 0]
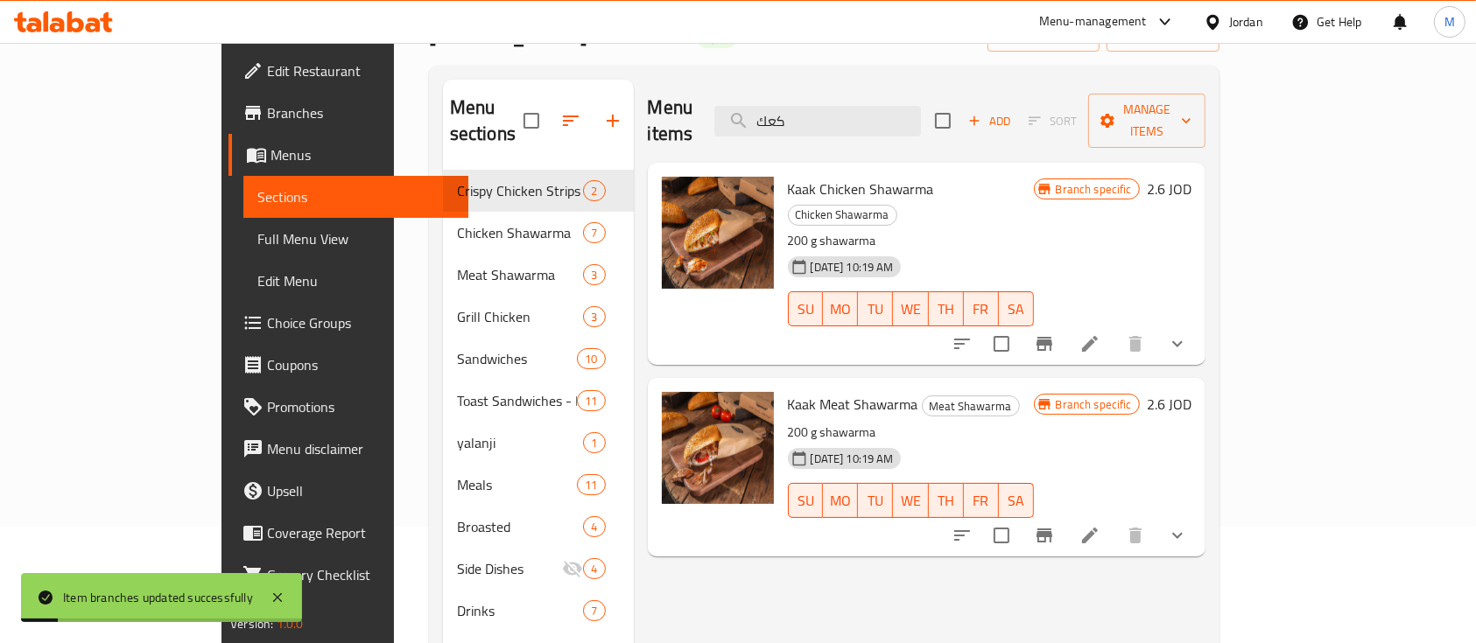
click at [1065, 515] on button "Branch-specific-item" at bounding box center [1044, 536] width 42 height 42
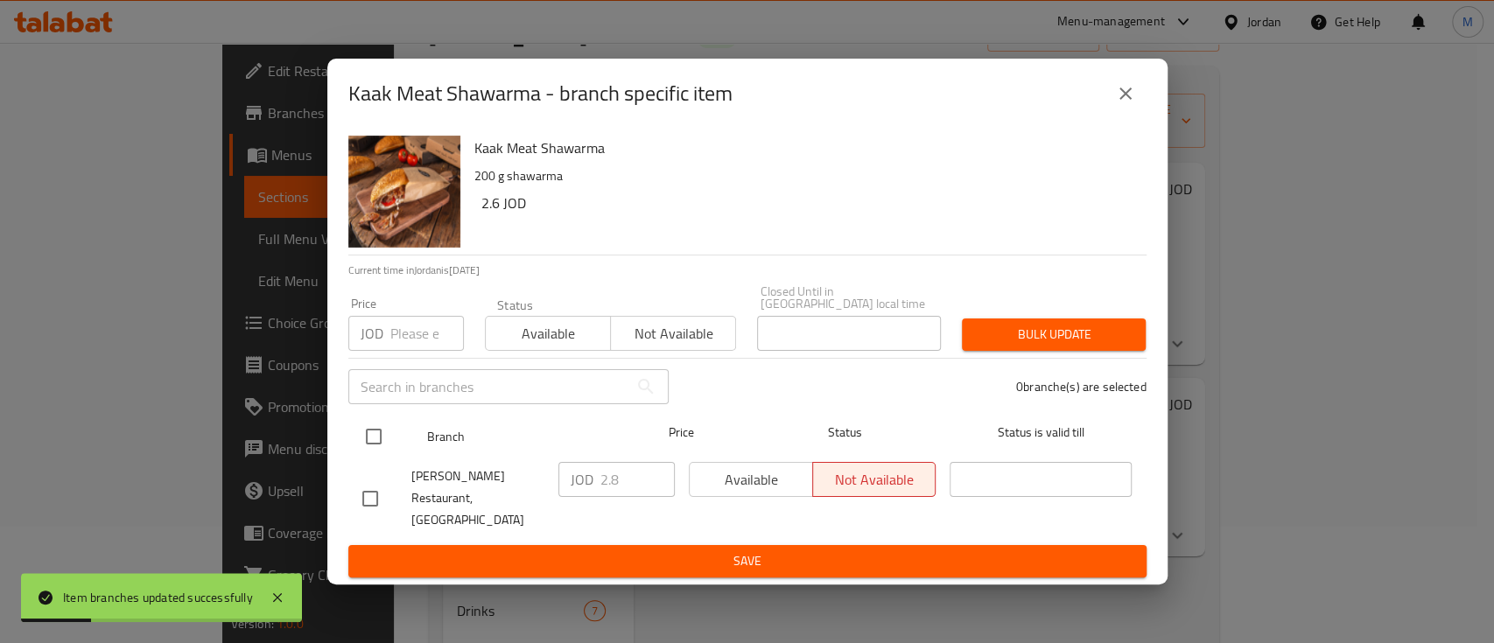
click at [379, 445] on input "checkbox" at bounding box center [373, 436] width 37 height 37
checkbox input "true"
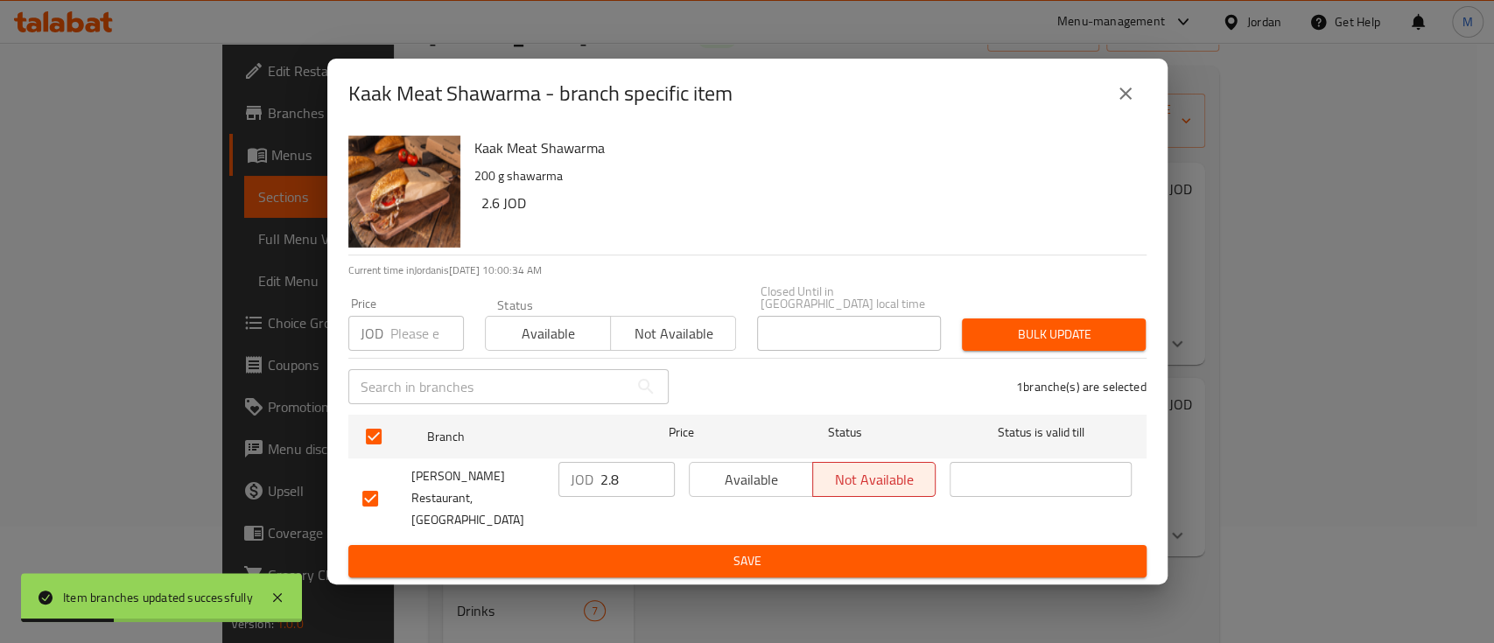
click at [725, 333] on span "Not available" at bounding box center [673, 333] width 111 height 25
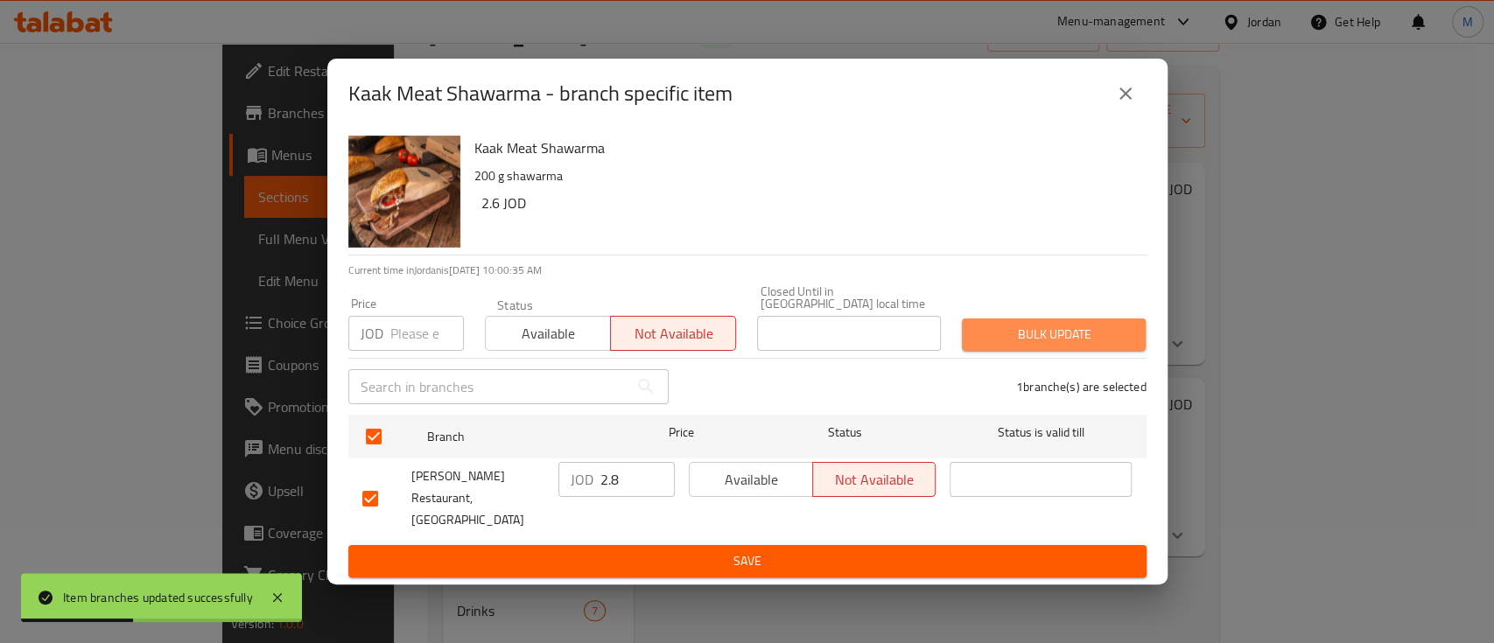
click at [1039, 333] on span "Bulk update" at bounding box center [1054, 335] width 156 height 22
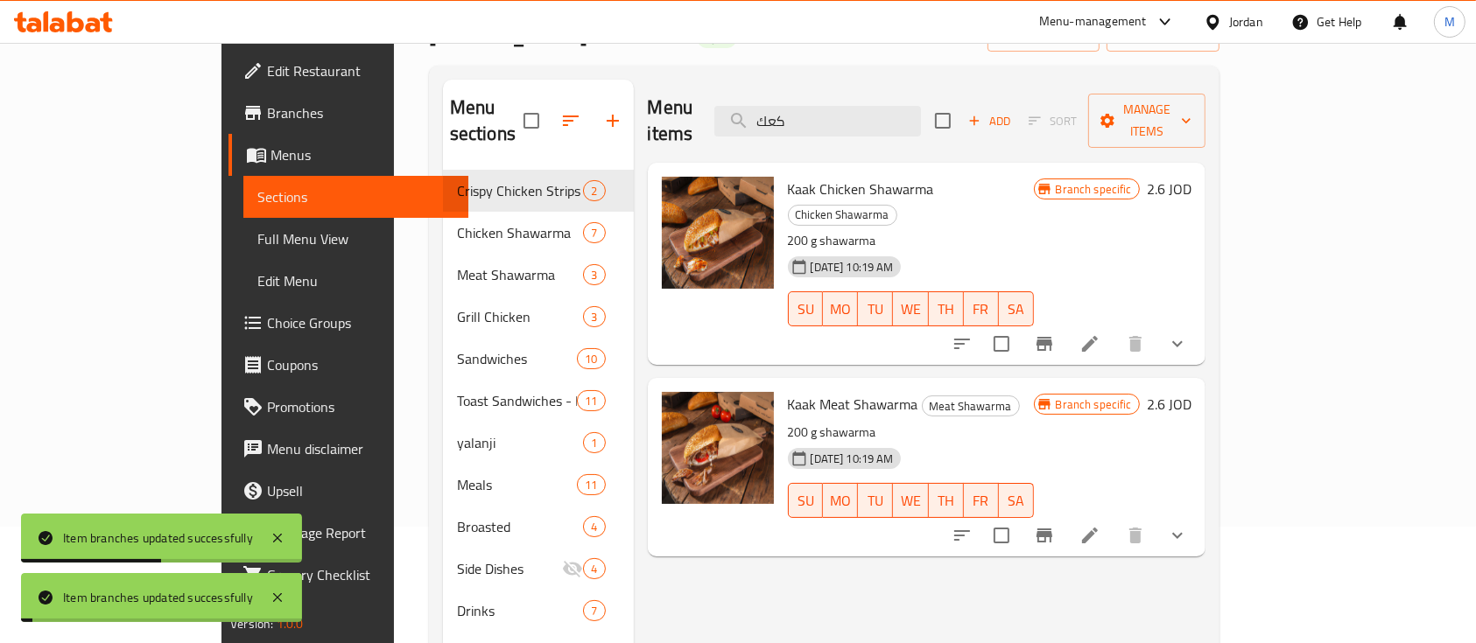
click at [1055, 333] on icon "Branch-specific-item" at bounding box center [1044, 343] width 21 height 21
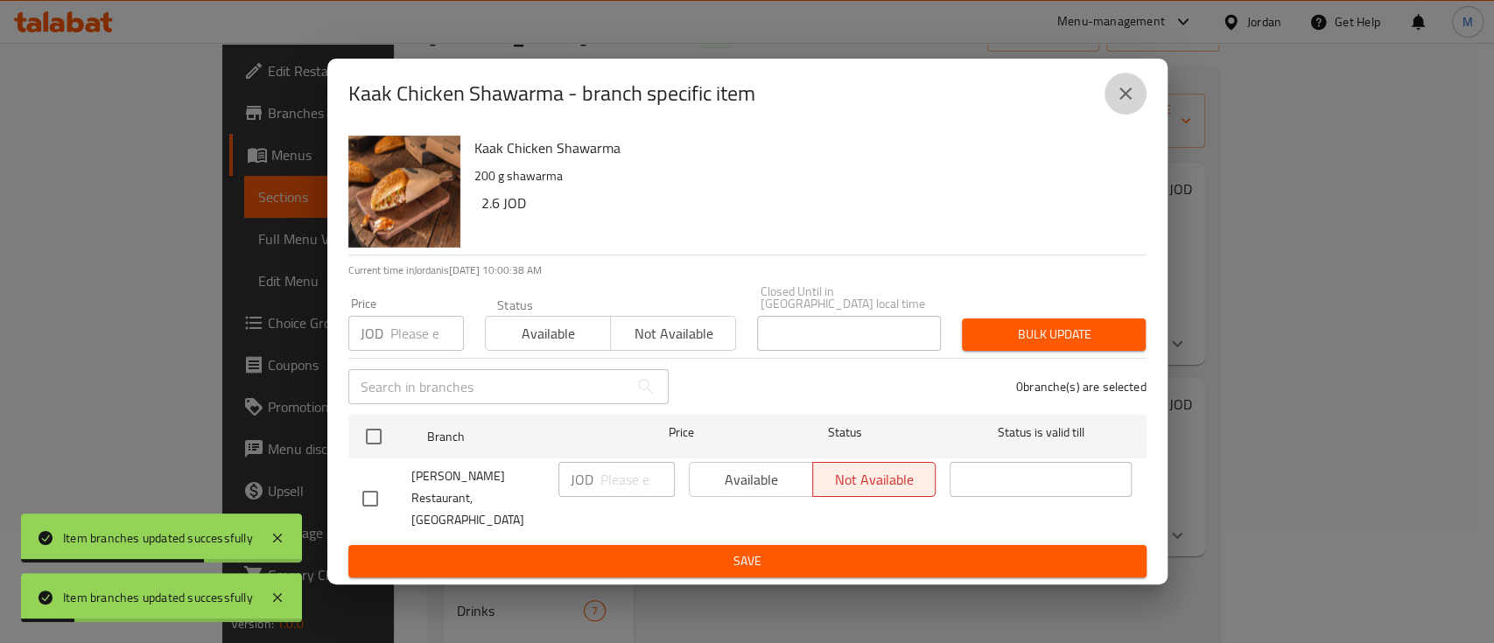
click at [1136, 115] on button "close" at bounding box center [1126, 94] width 42 height 42
